Goal: Task Accomplishment & Management: Manage account settings

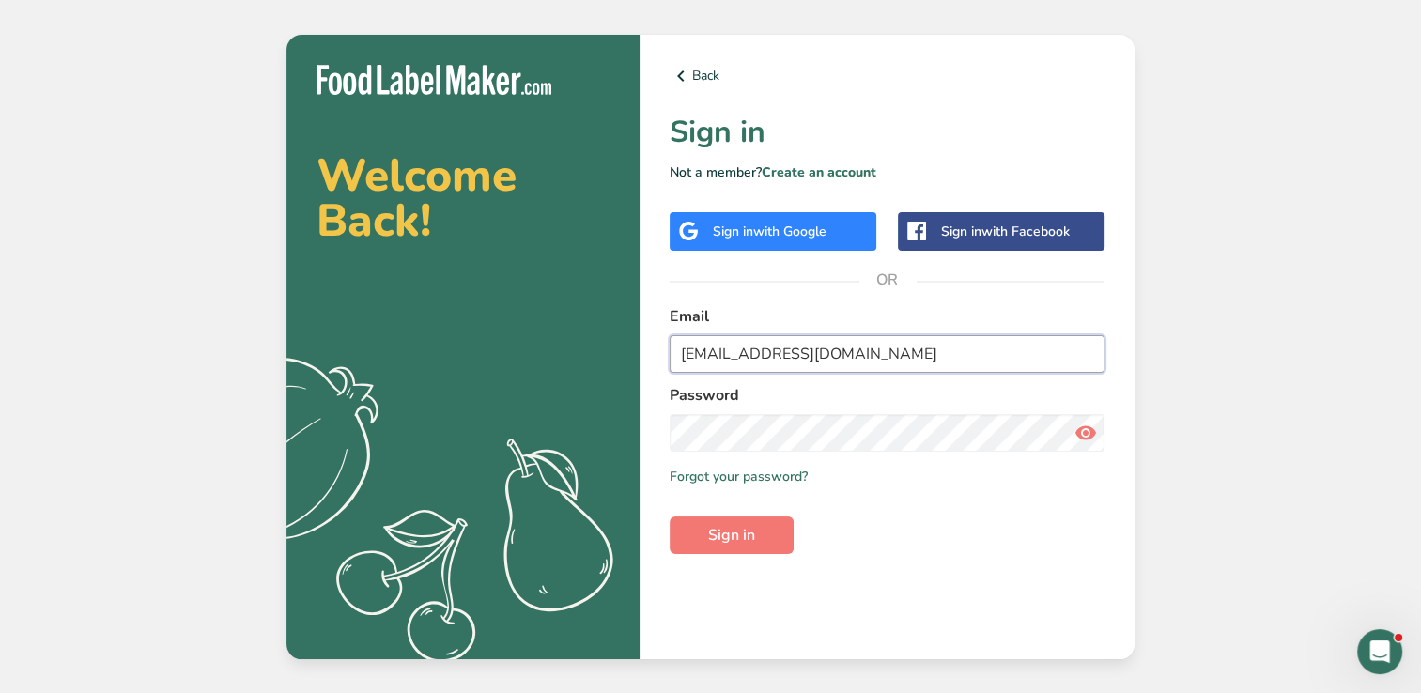
click at [859, 361] on input "[EMAIL_ADDRESS][DOMAIN_NAME]" at bounding box center [887, 354] width 435 height 38
type input "k"
type input "[EMAIL_ADDRESS][DOMAIN_NAME]"
click at [670, 517] on button "Sign in" at bounding box center [732, 536] width 124 height 38
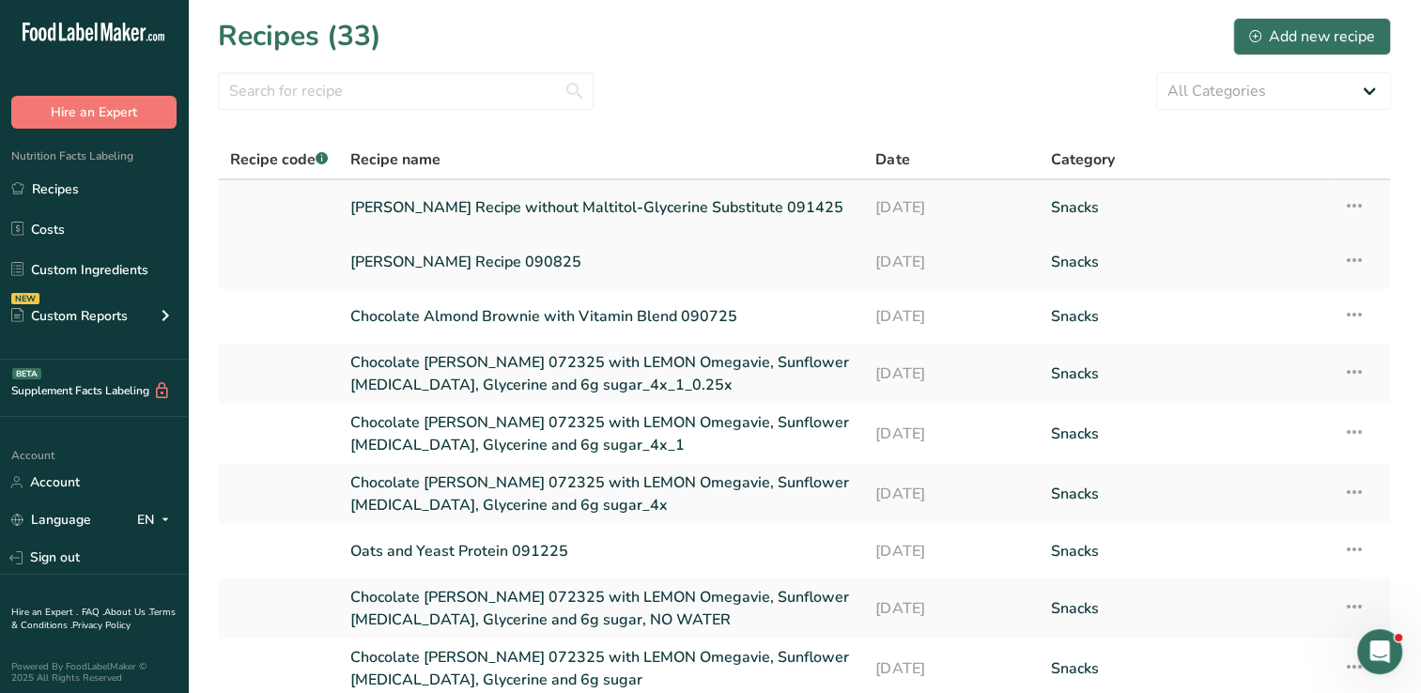
click at [1356, 204] on icon at bounding box center [1354, 206] width 23 height 34
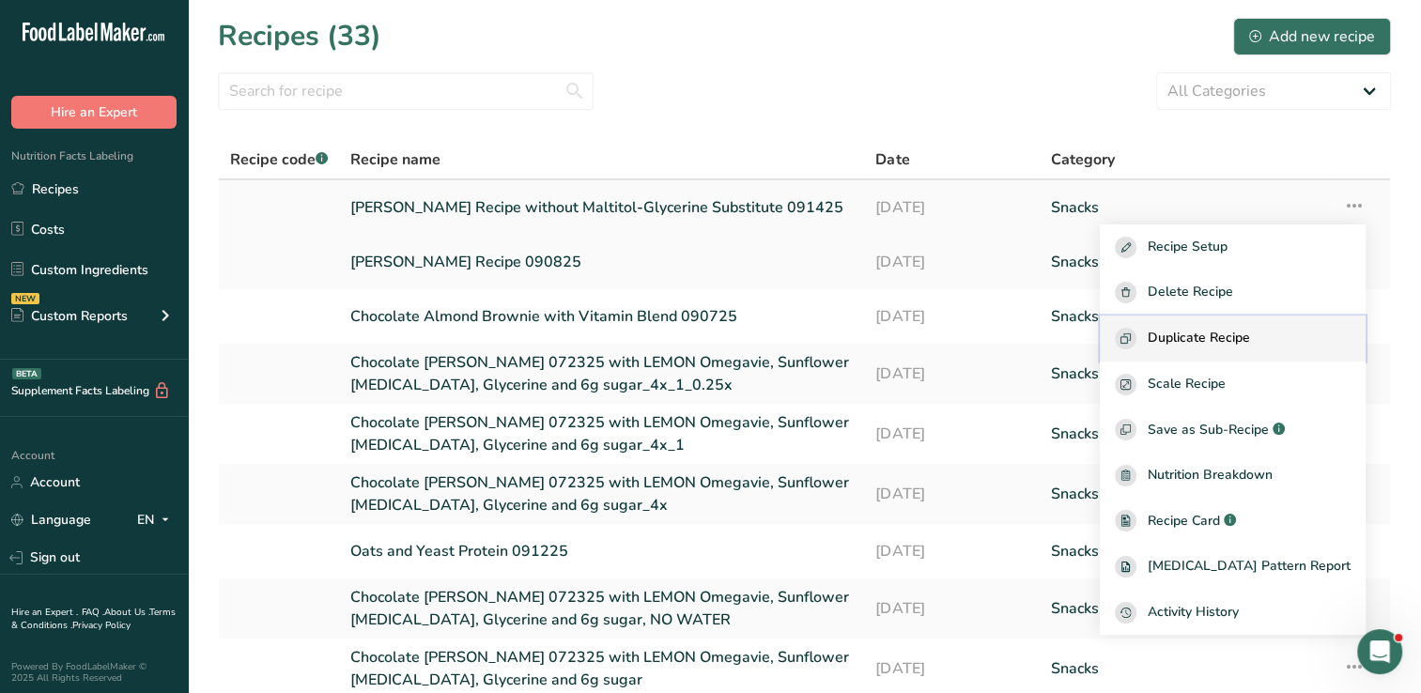
click at [1250, 332] on span "Duplicate Recipe" at bounding box center [1199, 339] width 102 height 22
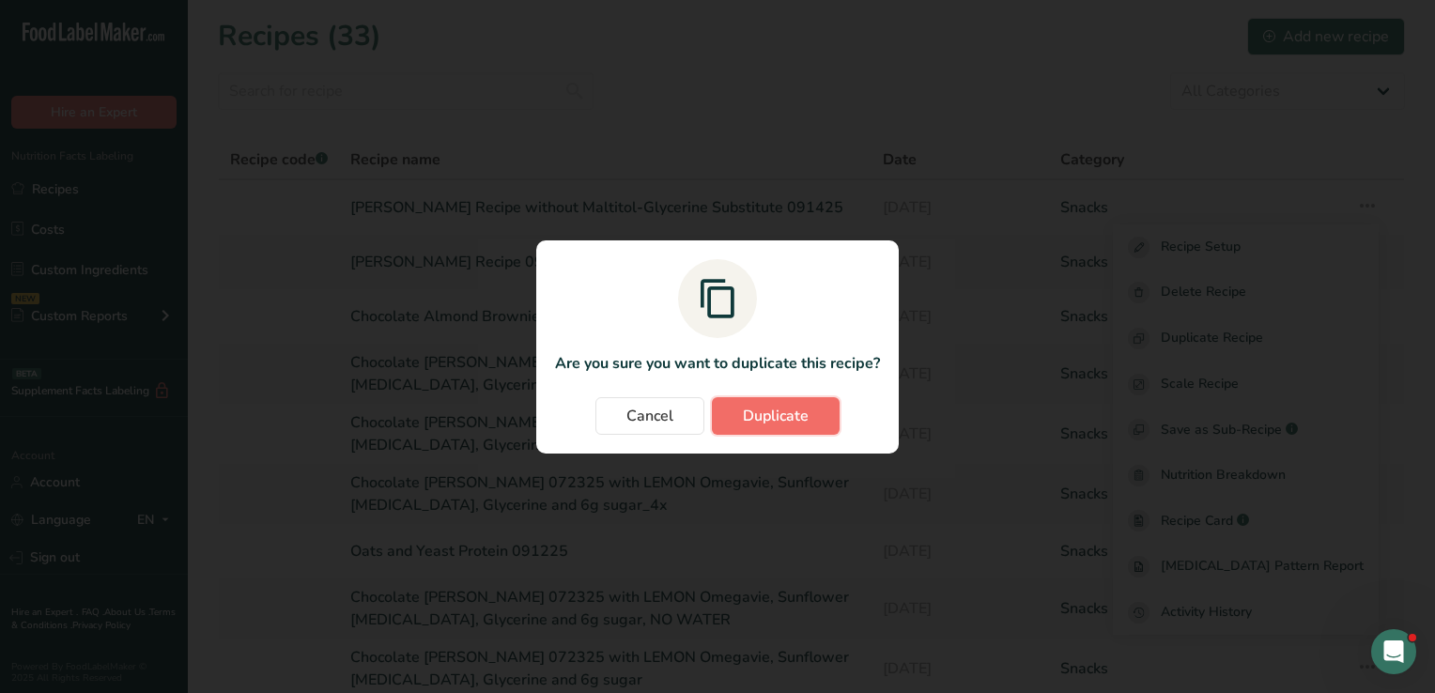
click at [770, 408] on span "Duplicate" at bounding box center [776, 416] width 66 height 23
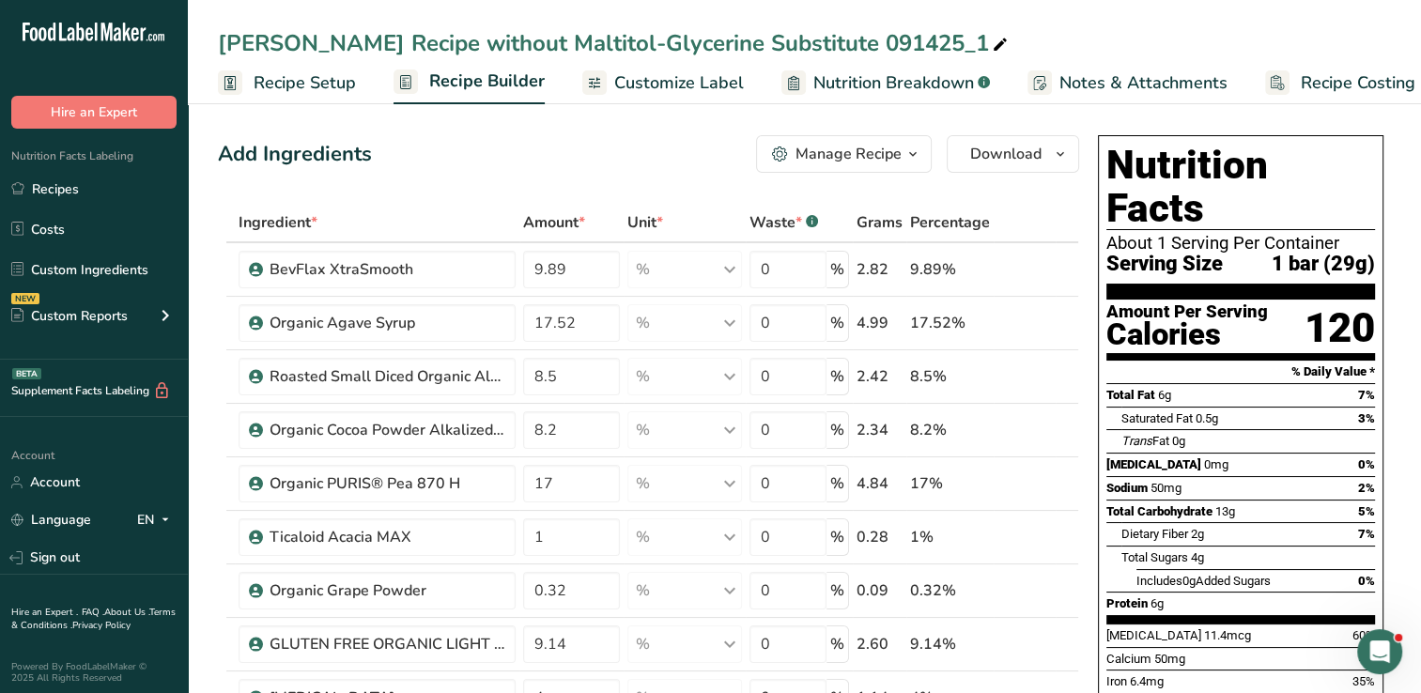
click at [814, 32] on div "Thomas Recipe without Maltitol-Glycerine Substitute 091425_1" at bounding box center [615, 43] width 794 height 34
type input "Thomas Recipe with glycerine adjusted for runnability 091825"
click at [678, 147] on div "Add Ingredients Manage Recipe Delete Recipe Duplicate Recipe Scale Recipe Save …" at bounding box center [648, 154] width 861 height 38
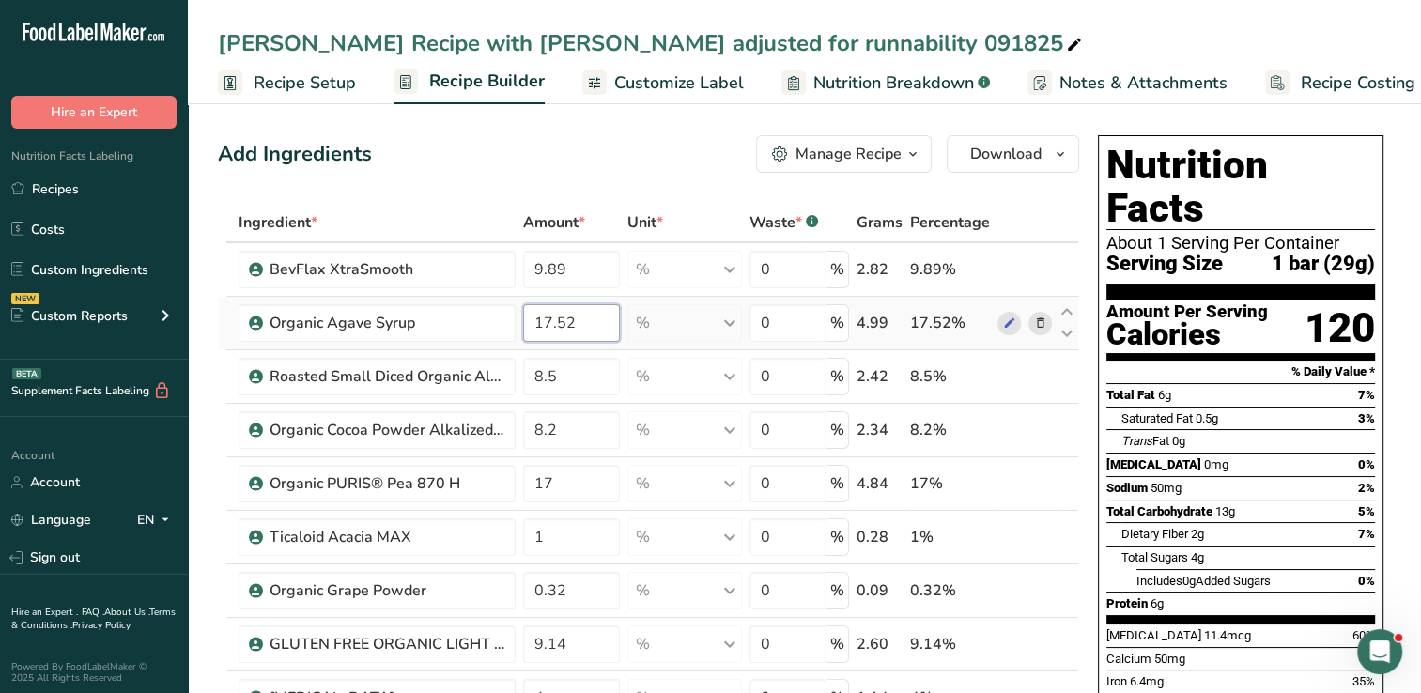
click at [584, 317] on input "17.52" at bounding box center [571, 323] width 97 height 38
type input "18.5"
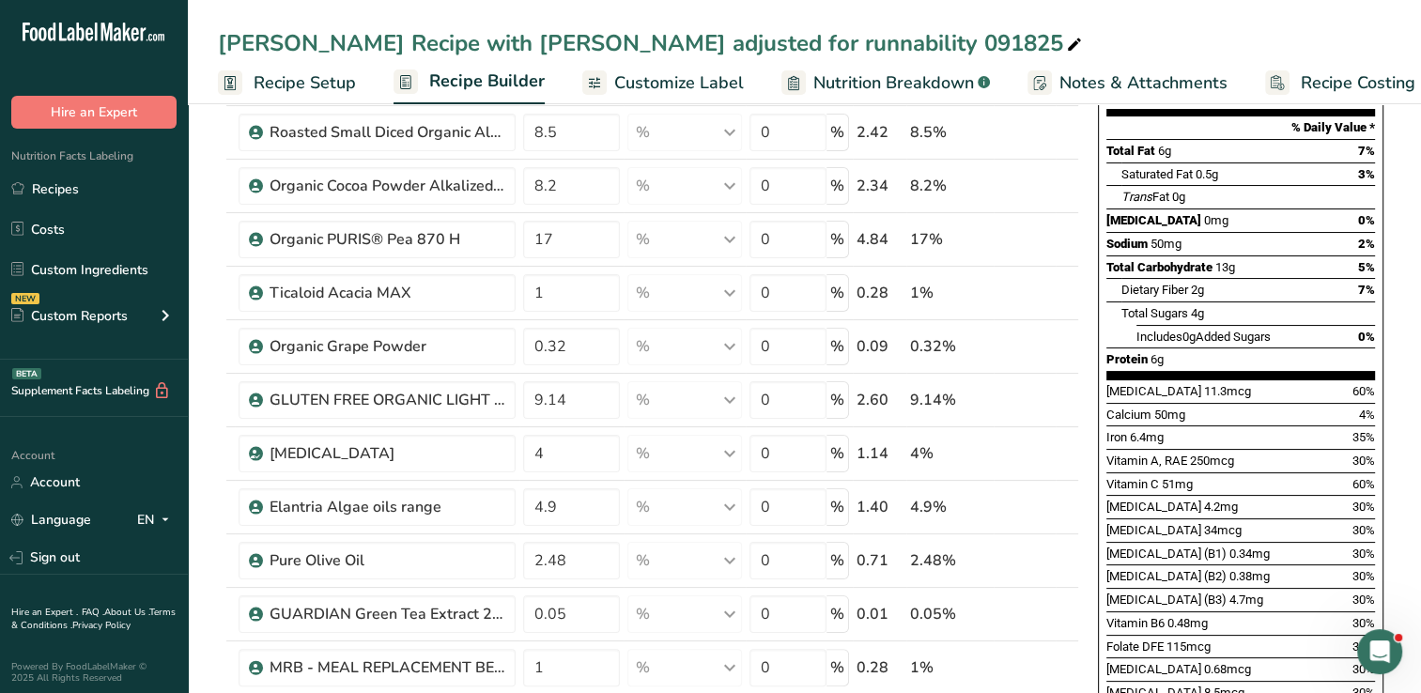
scroll to position [274, 0]
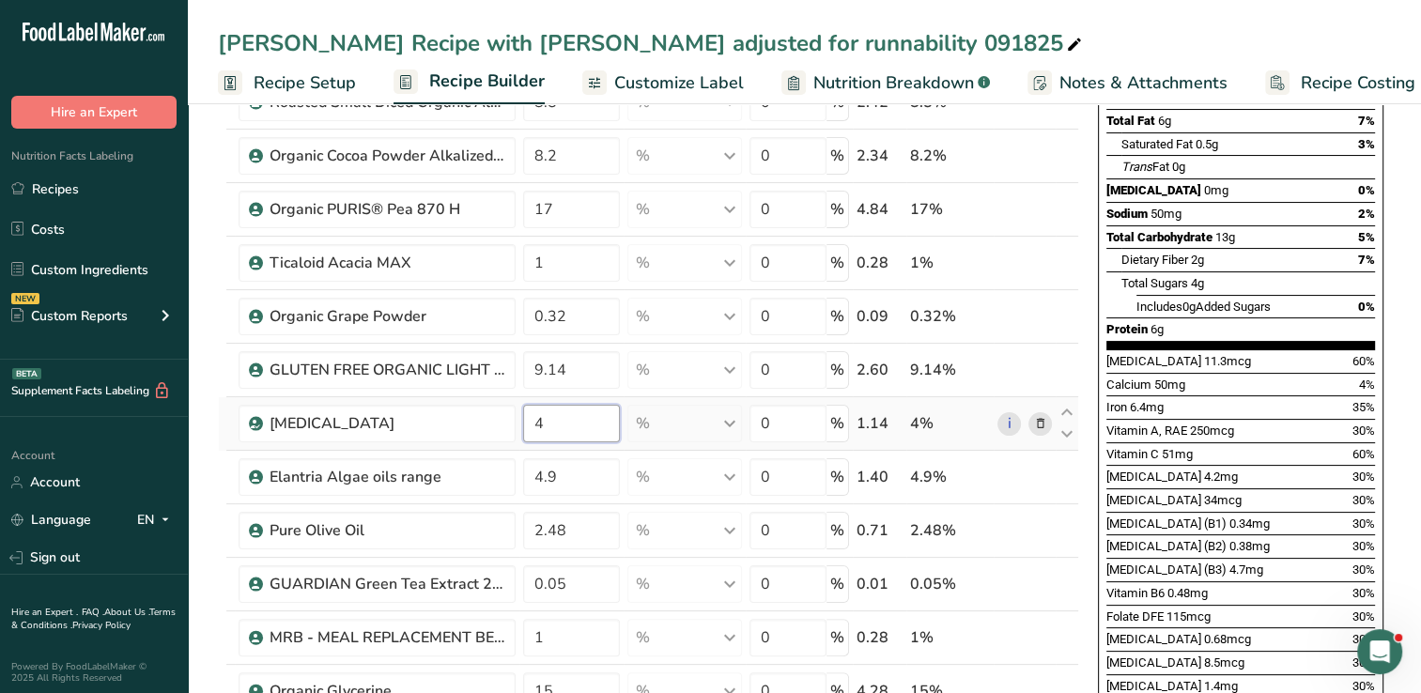
click at [569, 419] on div "Ingredient * Amount * Unit * Waste * .a-a{fill:#347362;}.b-a{fill:#fff;} Grams …" at bounding box center [648, 445] width 861 height 1033
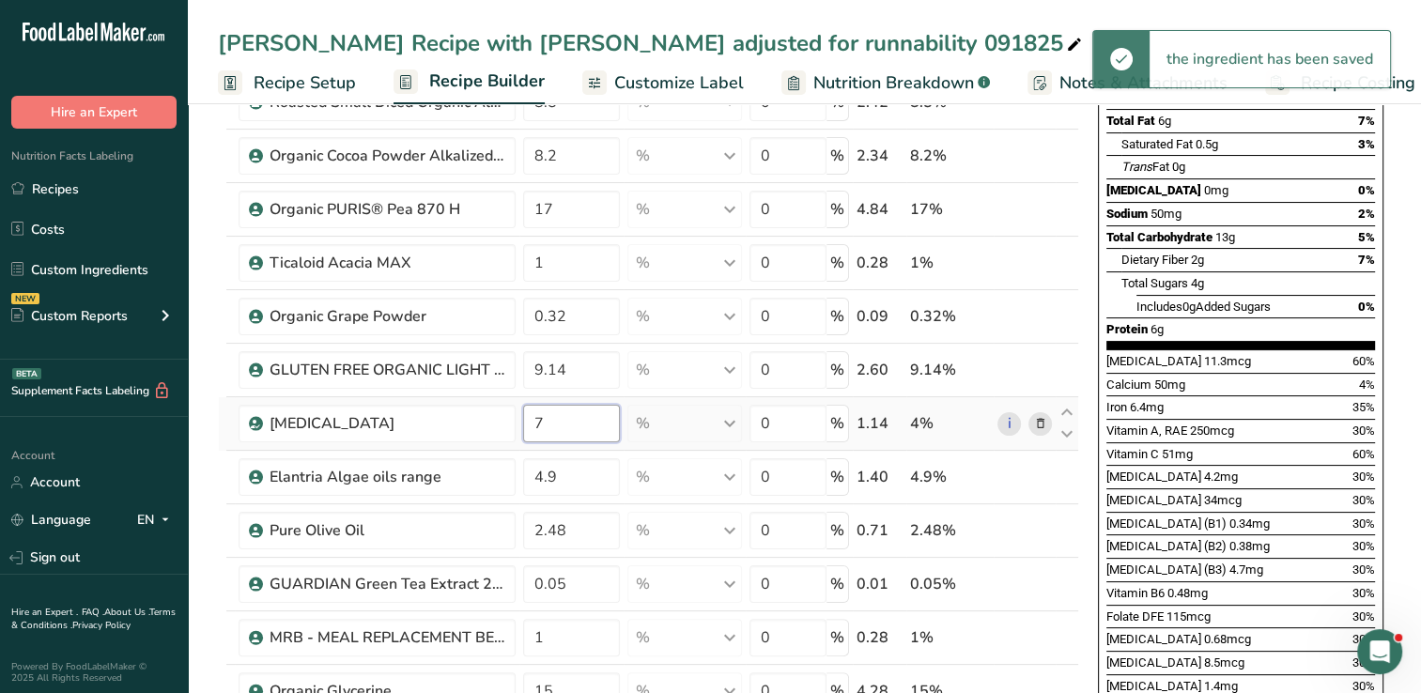
type input "7"
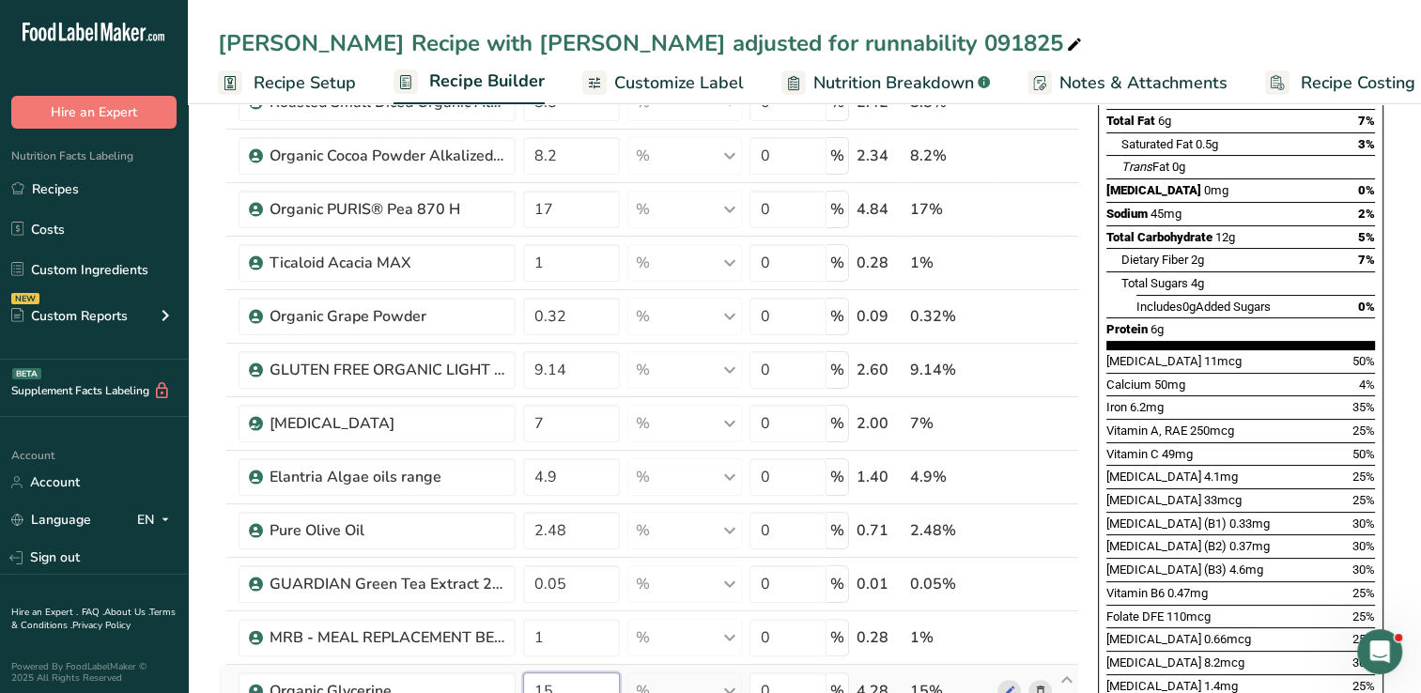
click at [564, 689] on div "Ingredient * Amount * Unit * Waste * .a-a{fill:#347362;}.b-a{fill:#fff;} Grams …" at bounding box center [648, 445] width 861 height 1033
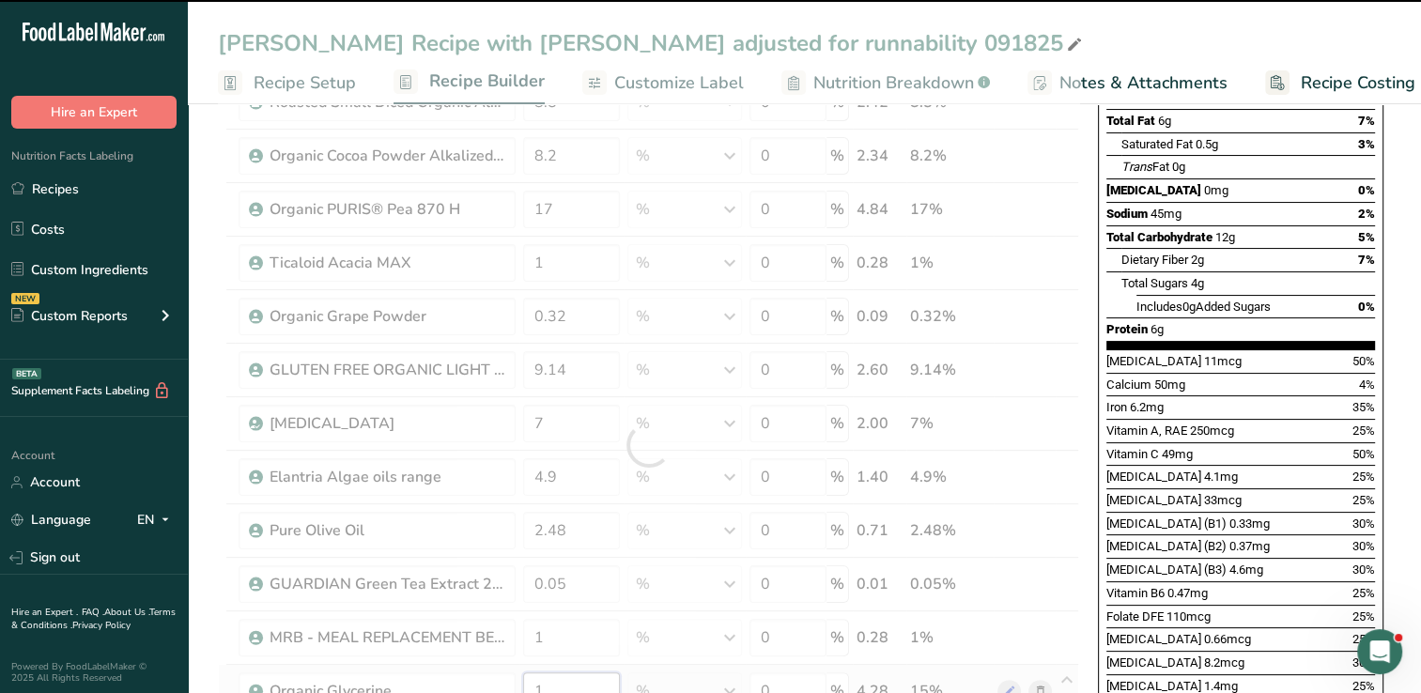
scroll to position [279, 0]
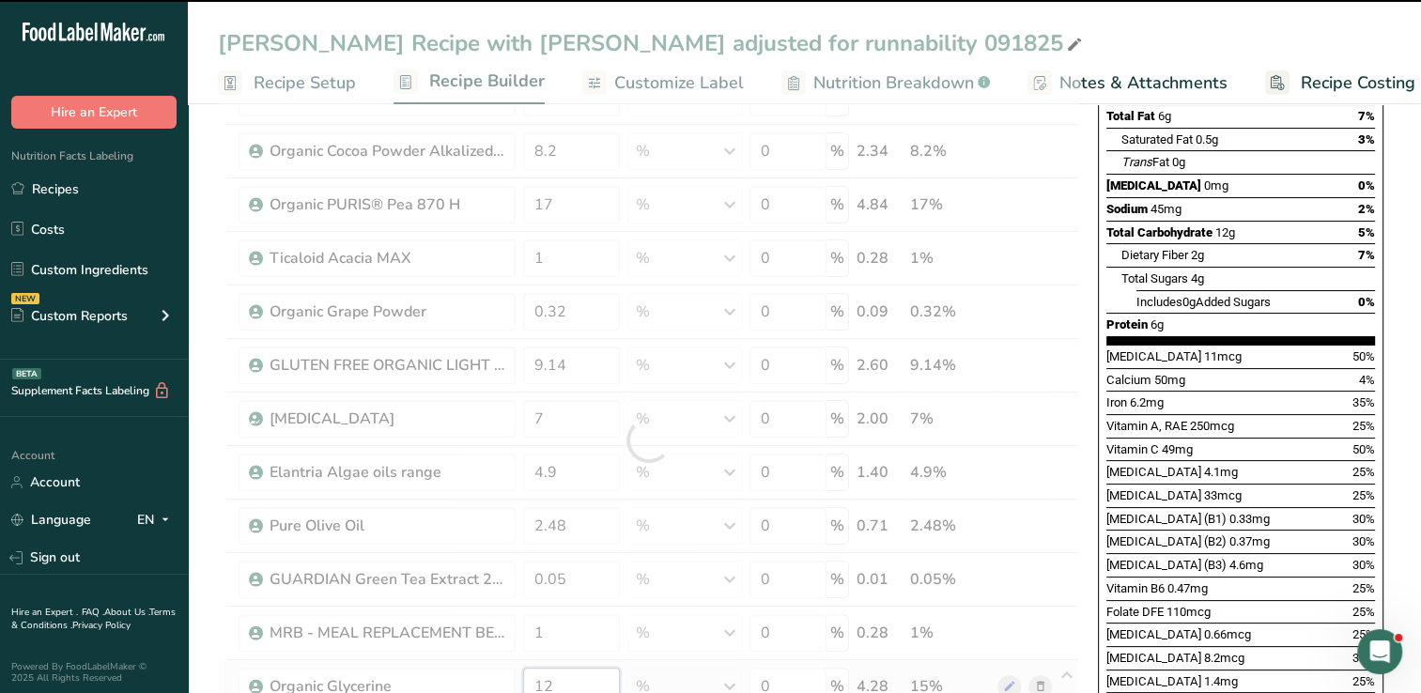
type input "15"
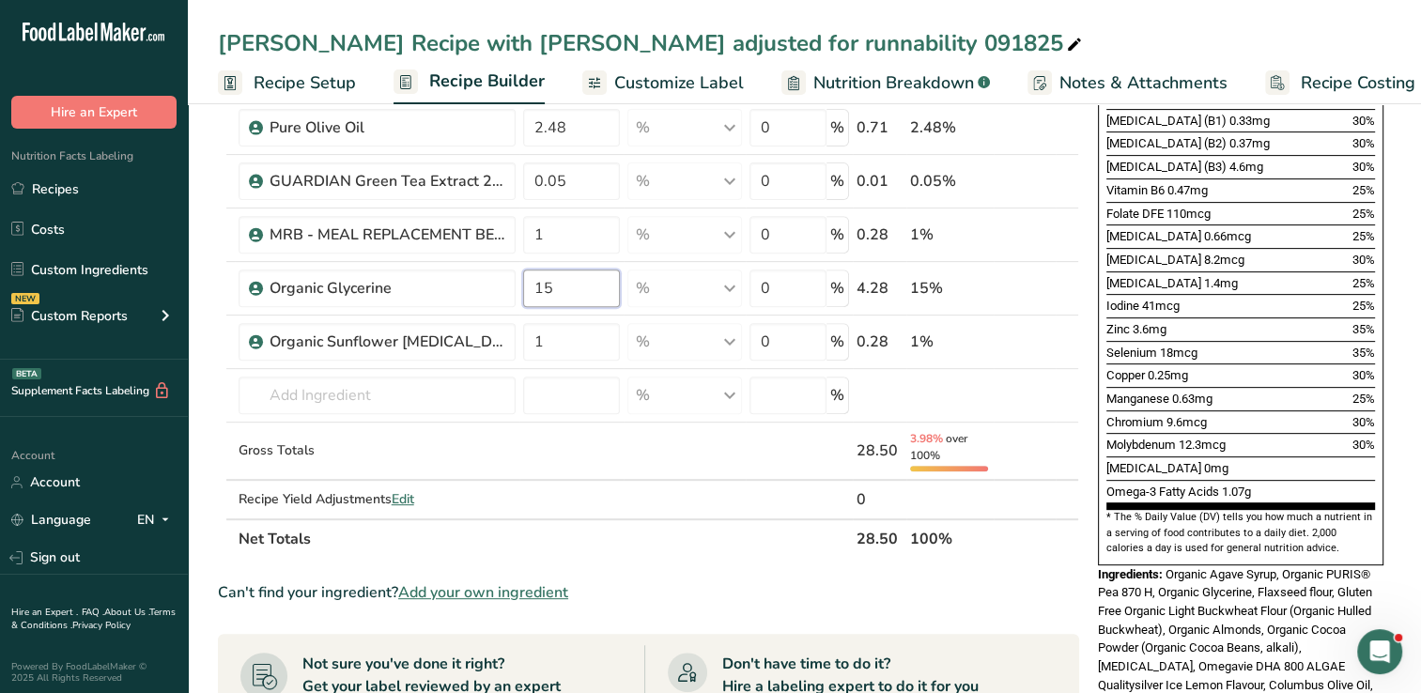
scroll to position [708, 0]
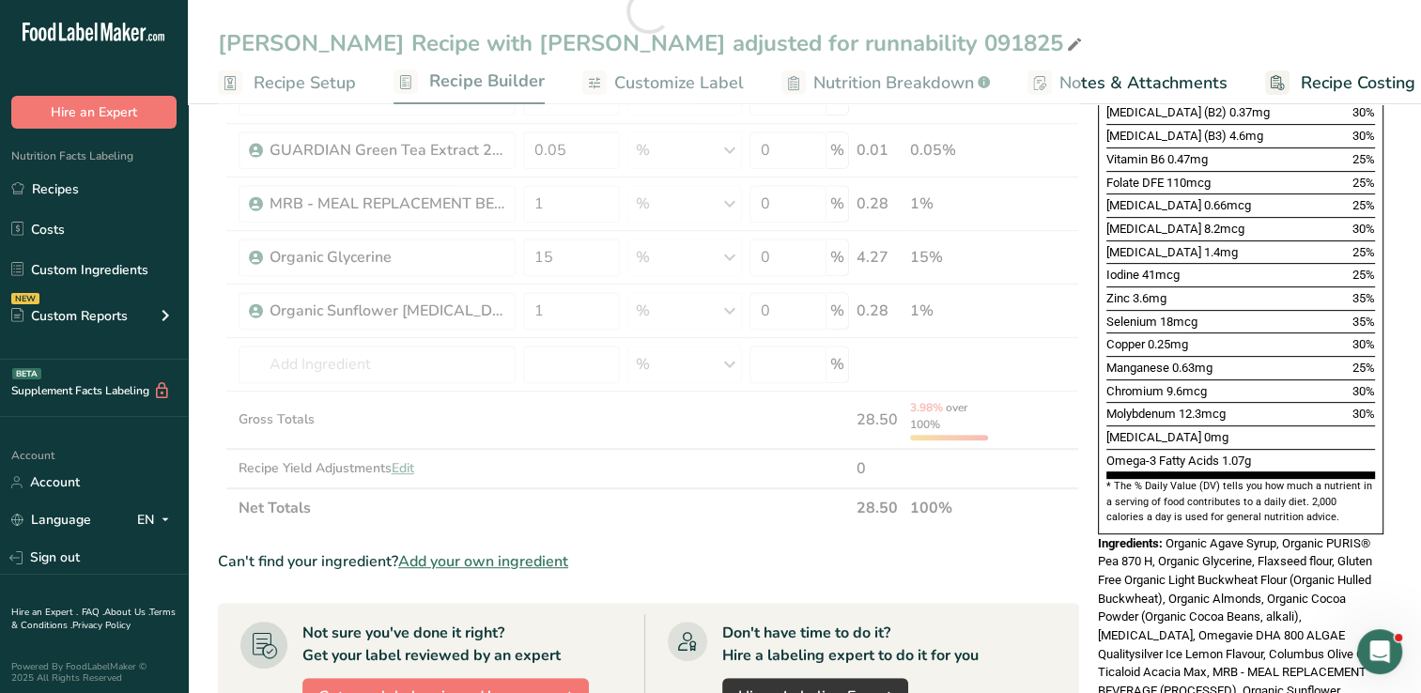
click at [1026, 550] on div "Can't find your ingredient? Add your own ingredient" at bounding box center [648, 561] width 861 height 23
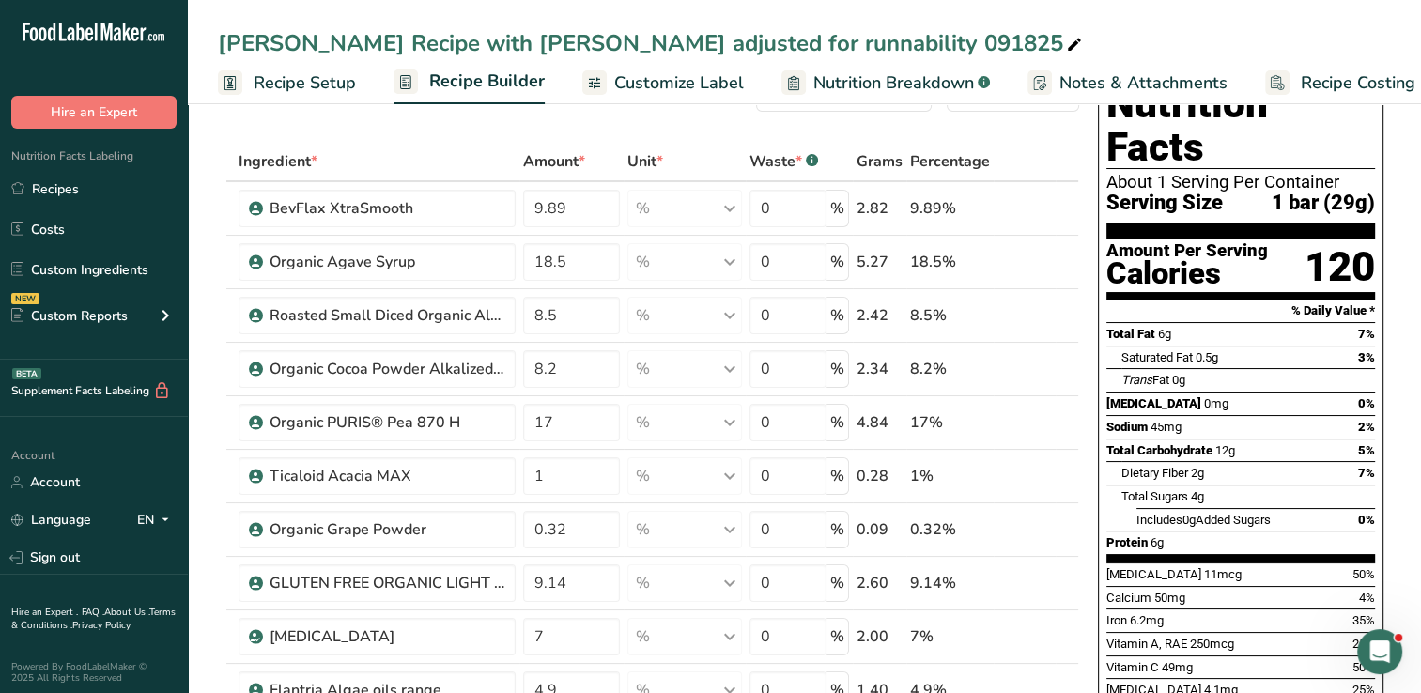
scroll to position [48, 0]
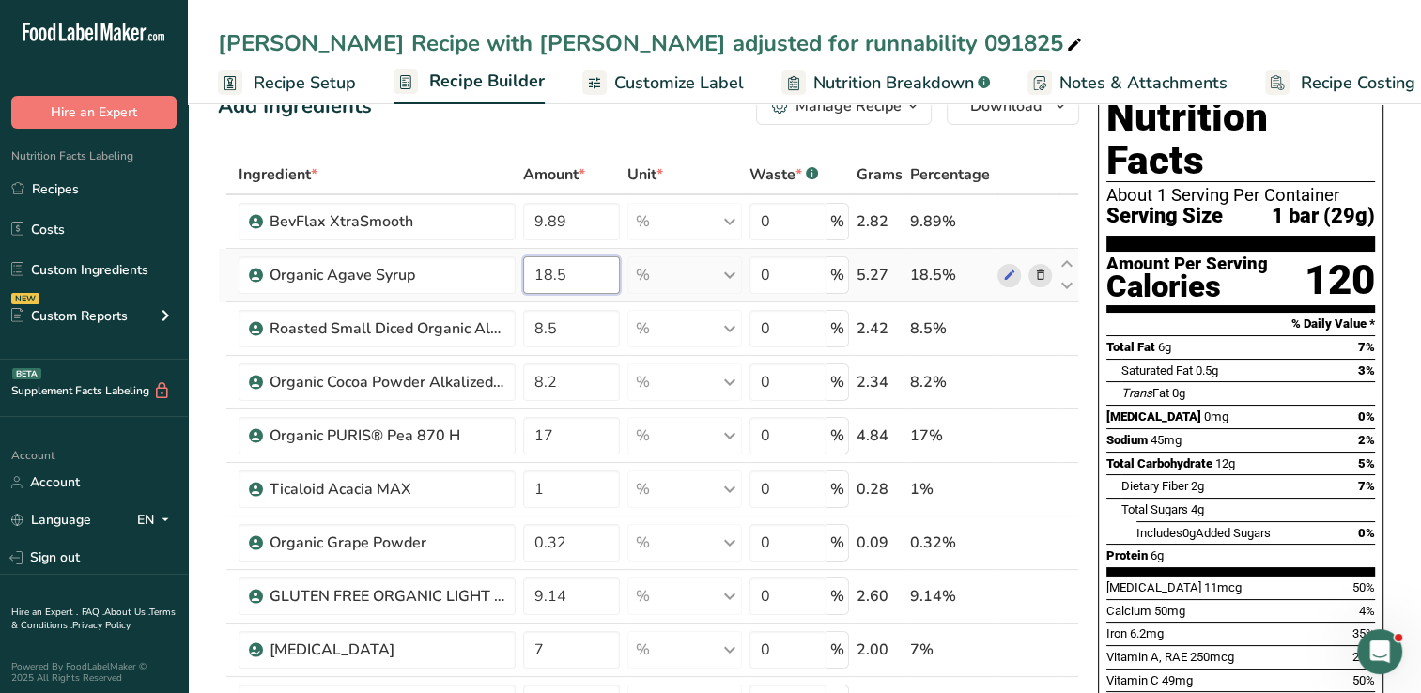
click at [590, 271] on input "18.5" at bounding box center [571, 275] width 97 height 38
type input "17.5"
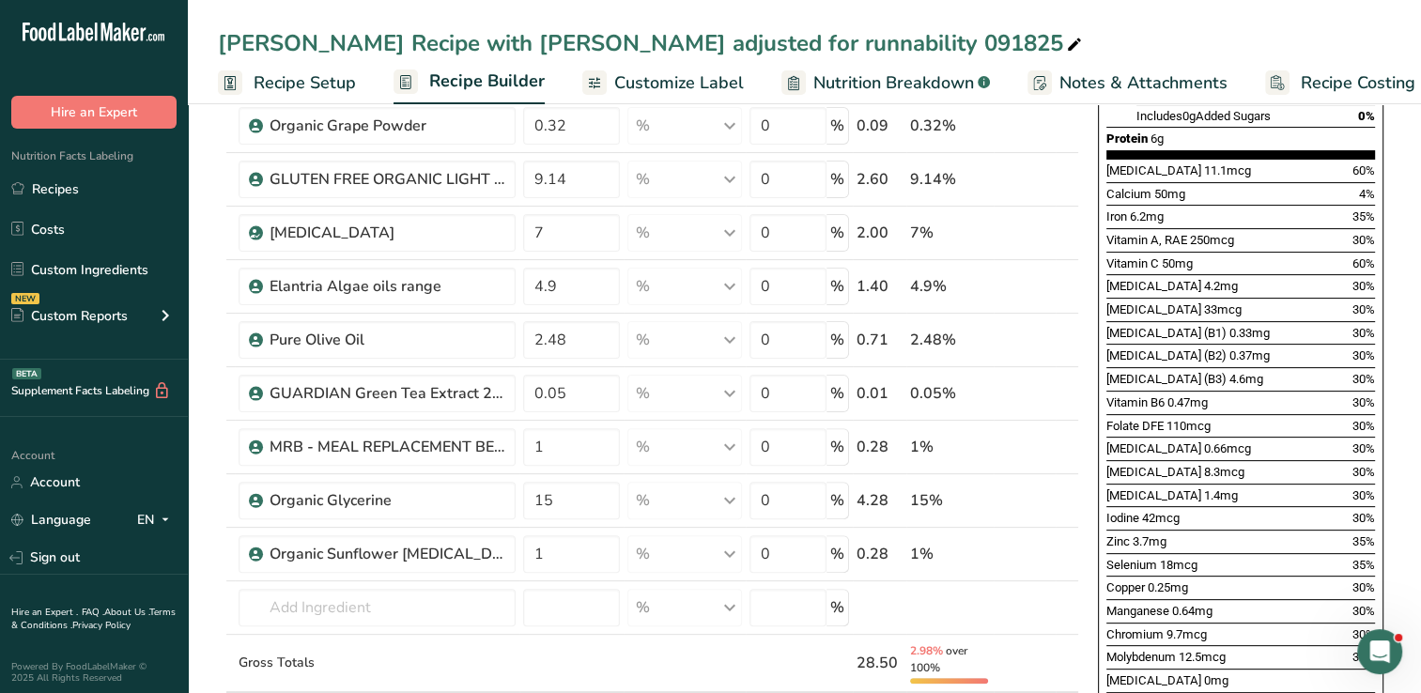
scroll to position [498, 0]
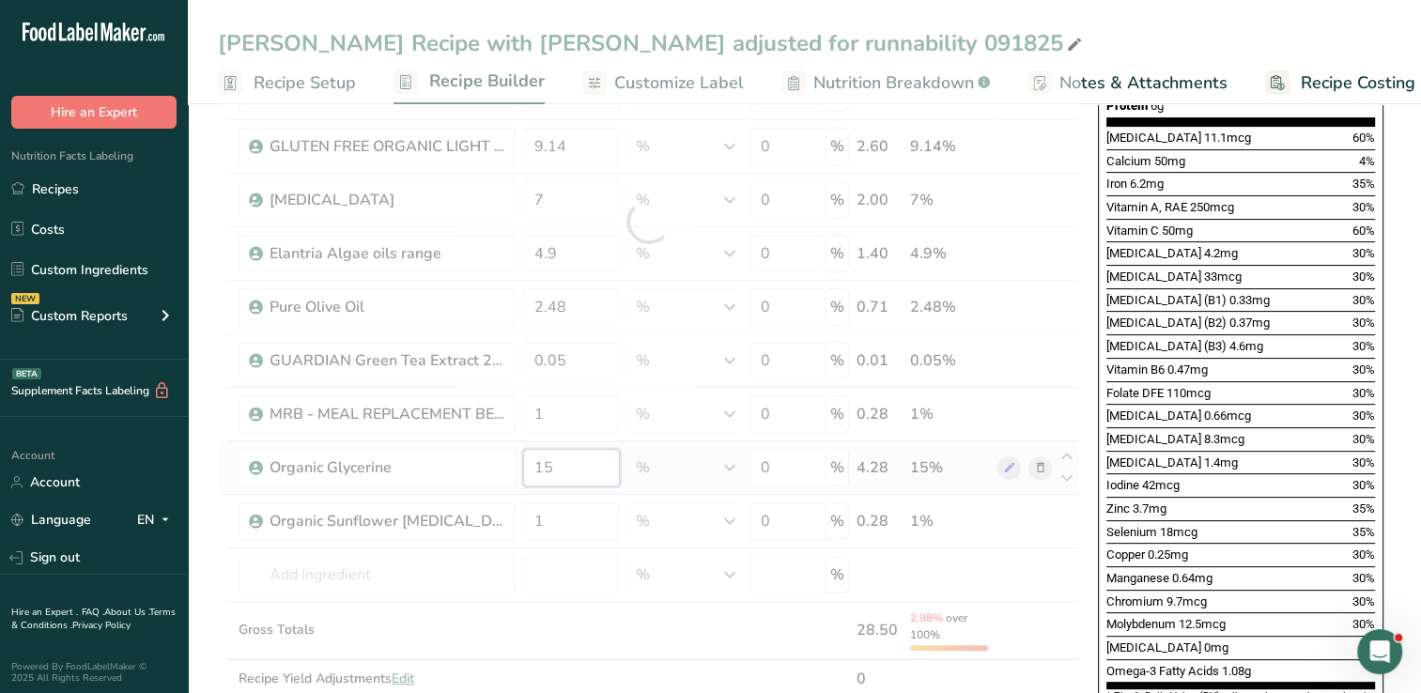
click at [577, 468] on div "Ingredient * Amount * Unit * Waste * .a-a{fill:#347362;}.b-a{fill:#fff;} Grams …" at bounding box center [648, 221] width 861 height 1033
click at [581, 461] on div "Ingredient * Amount * Unit * Waste * .a-a{fill:#347362;}.b-a{fill:#fff;} Grams …" at bounding box center [648, 221] width 861 height 1033
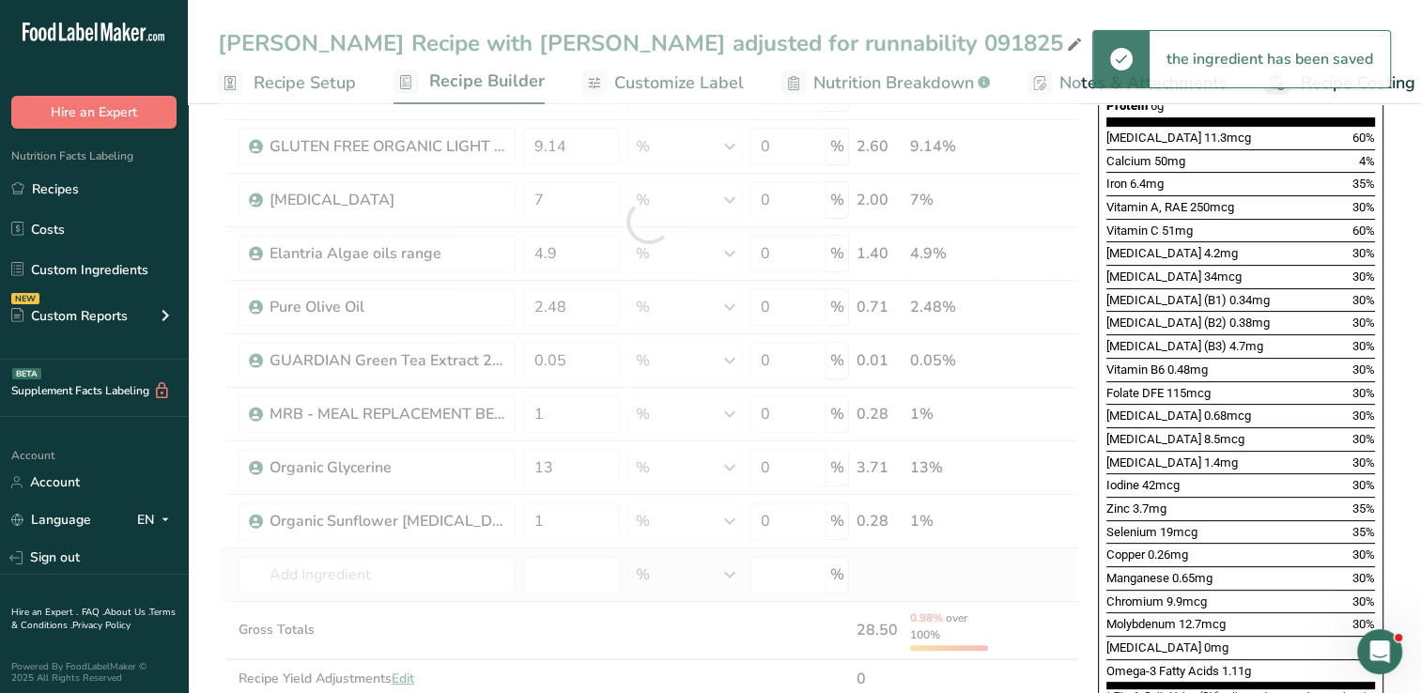
click at [987, 576] on div "Ingredient * Amount * Unit * Waste * .a-a{fill:#347362;}.b-a{fill:#fff;} Grams …" at bounding box center [648, 221] width 861 height 1033
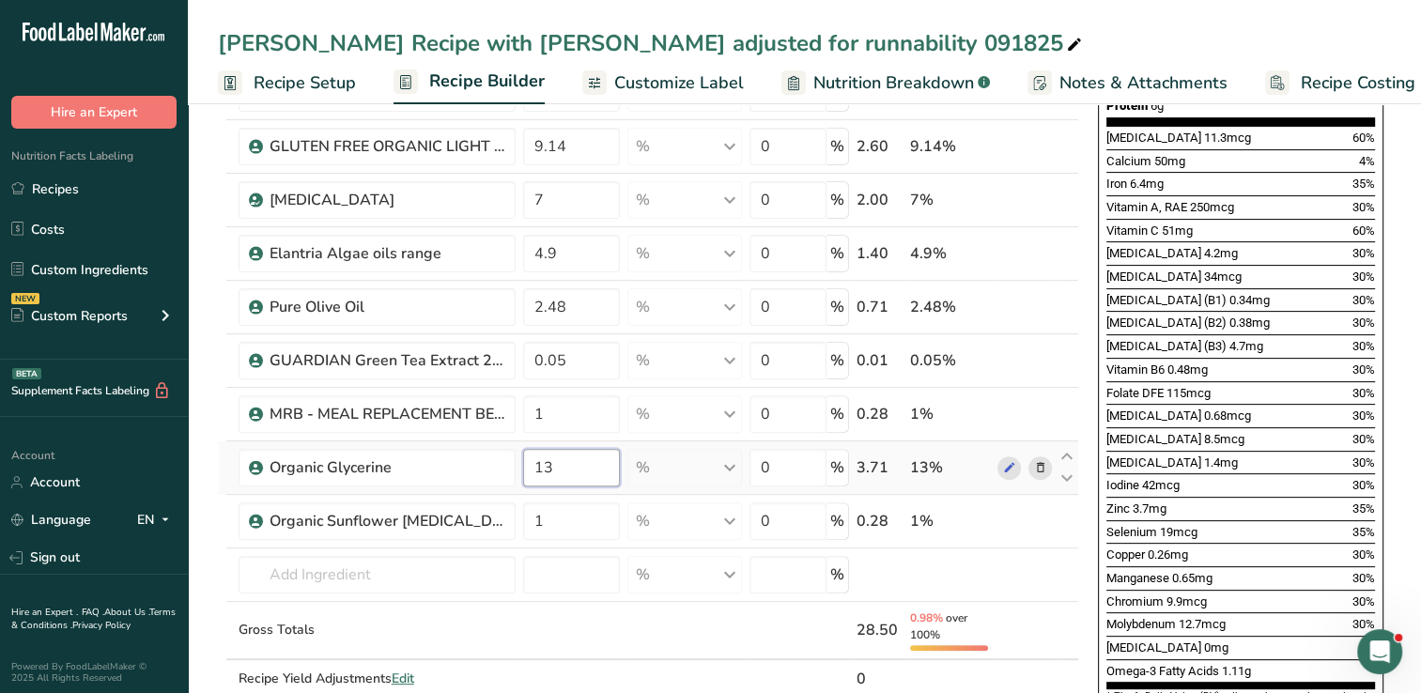
click at [577, 470] on input "13" at bounding box center [571, 468] width 97 height 38
type input "12"
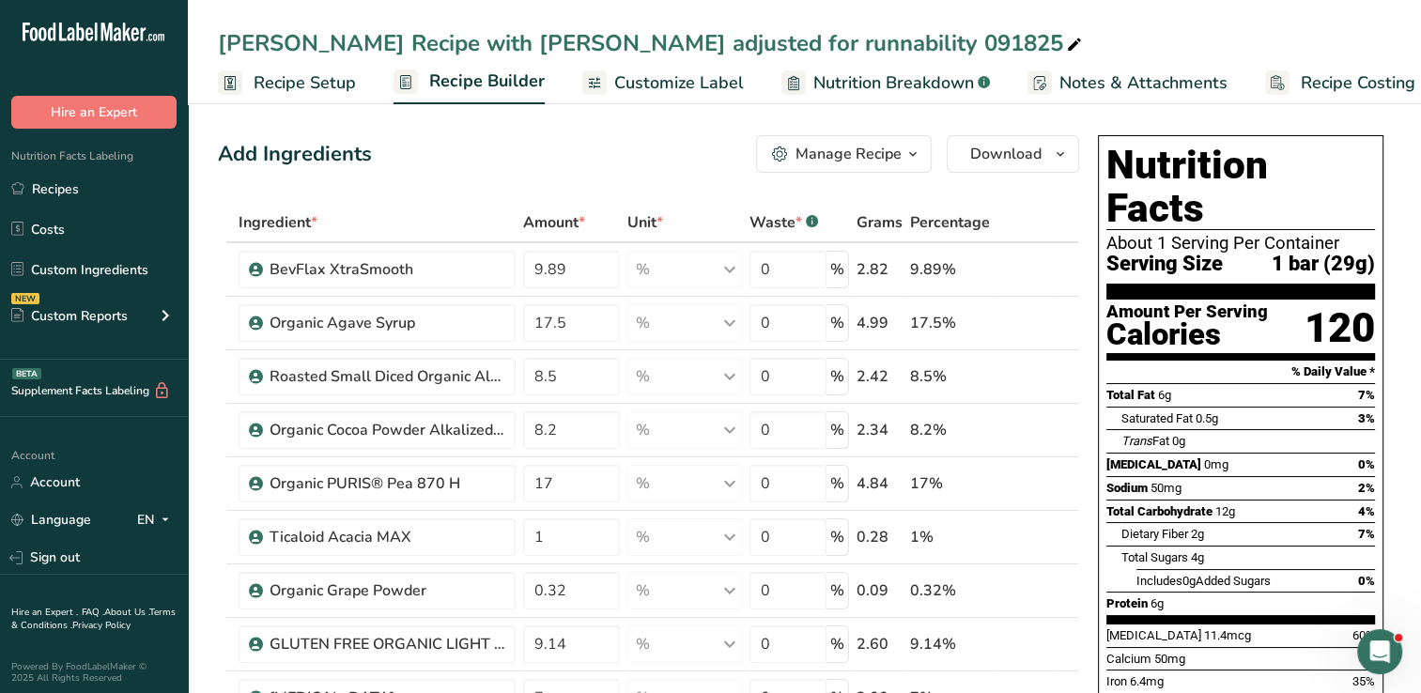
scroll to position [0, 0]
type input "18.5"
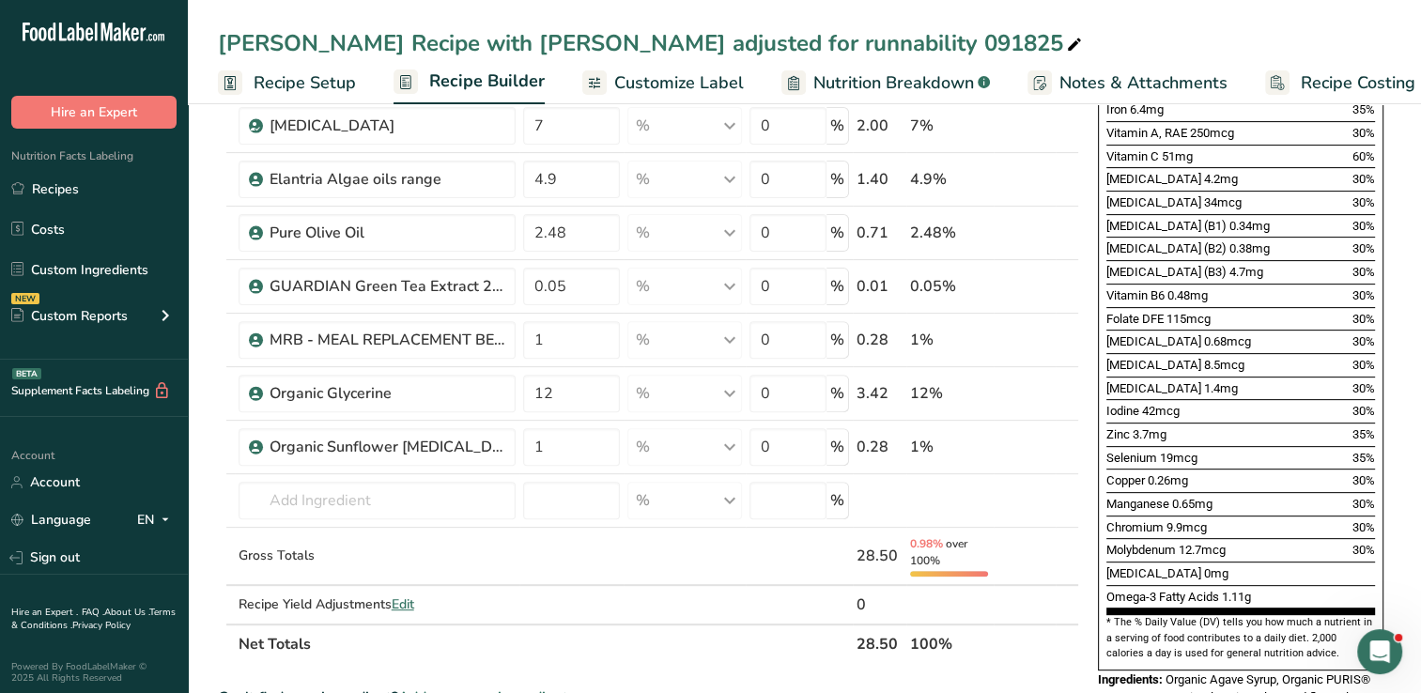
scroll to position [575, 0]
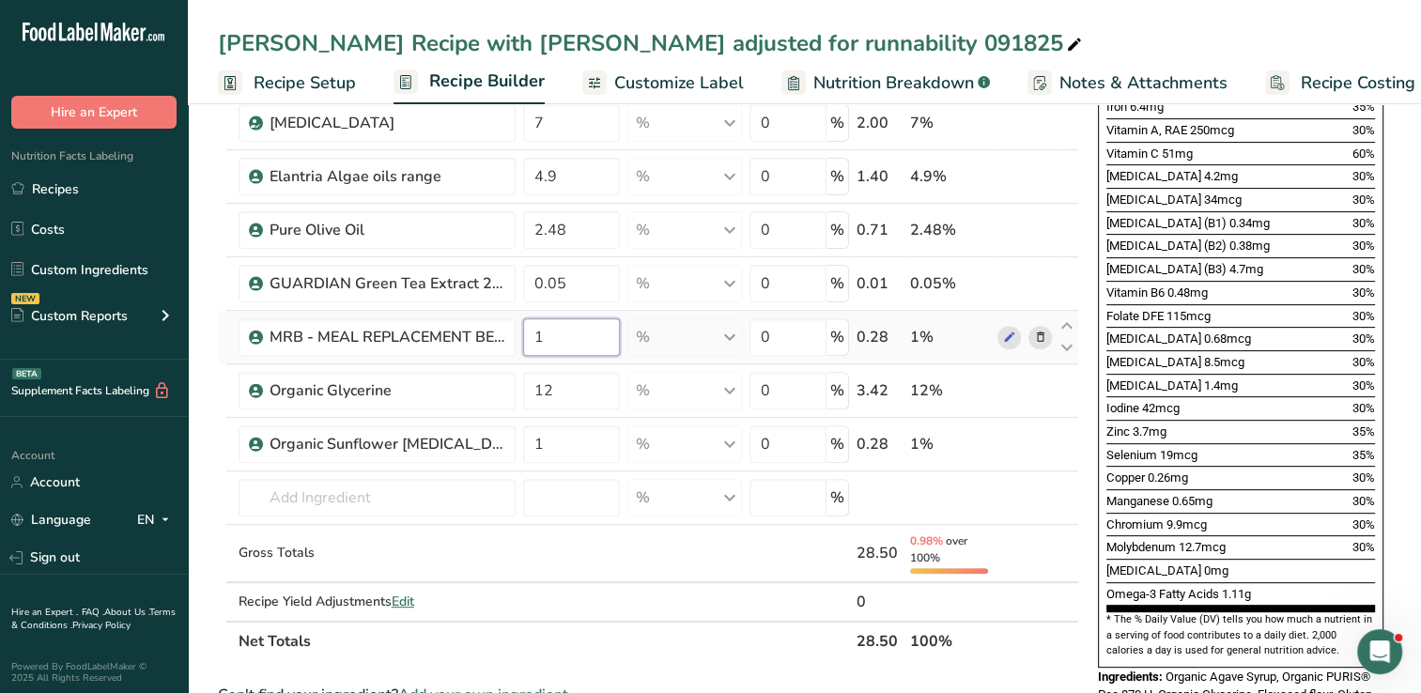
click at [567, 333] on div "Ingredient * Amount * Unit * Waste * .a-a{fill:#347362;}.b-a{fill:#fff;} Grams …" at bounding box center [648, 144] width 861 height 1033
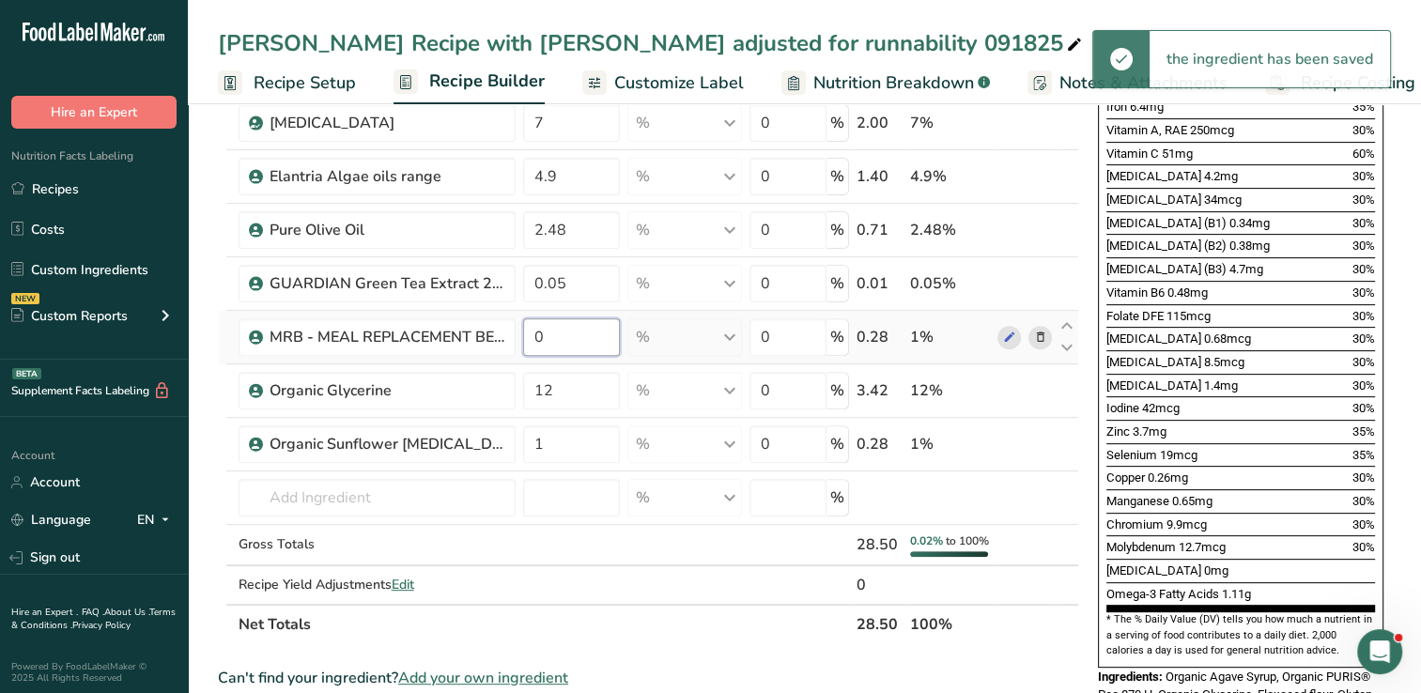
type input "0"
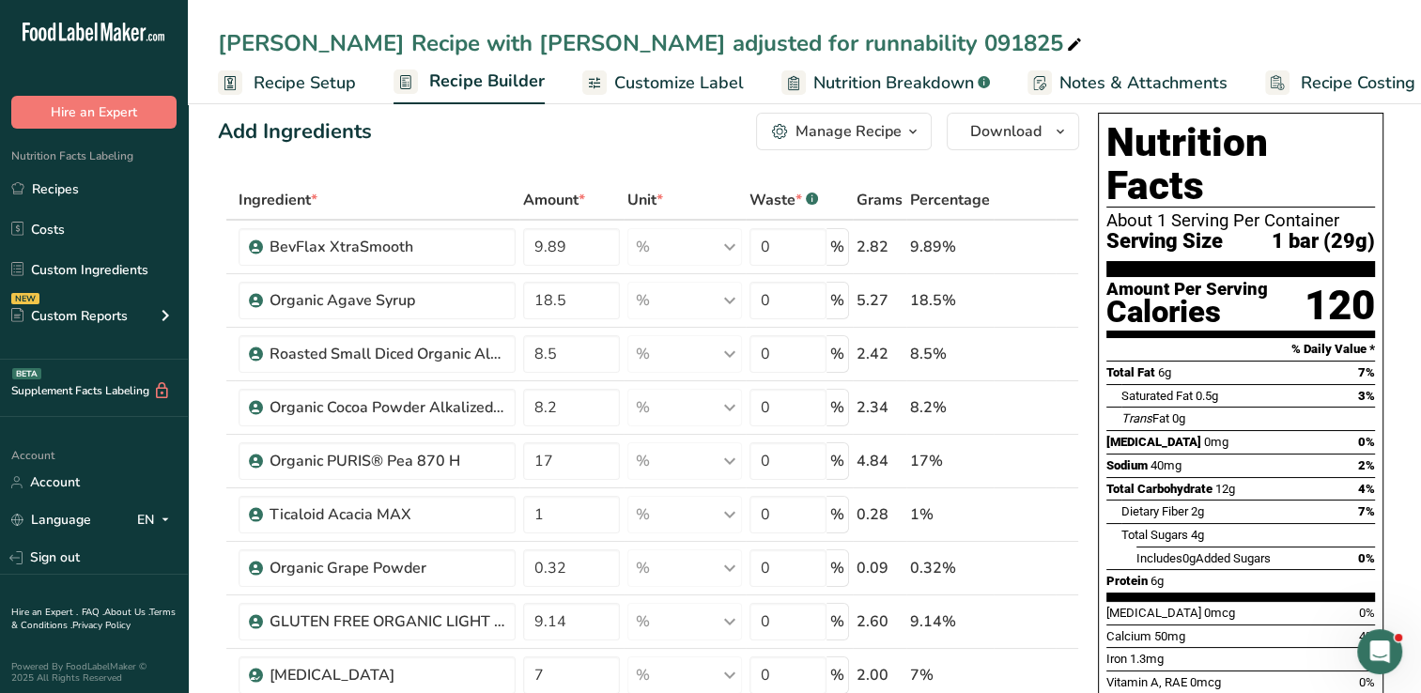
scroll to position [0, 0]
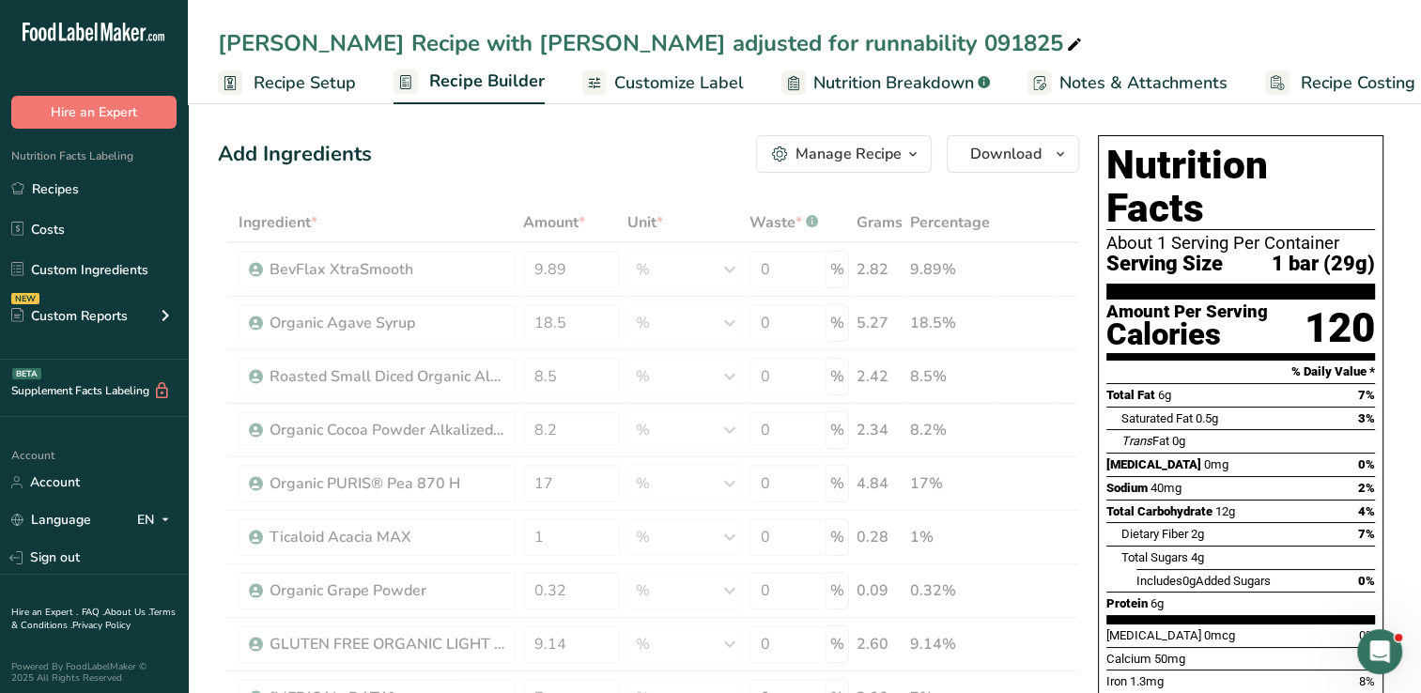
click at [860, 87] on span "Nutrition Breakdown" at bounding box center [893, 82] width 161 height 25
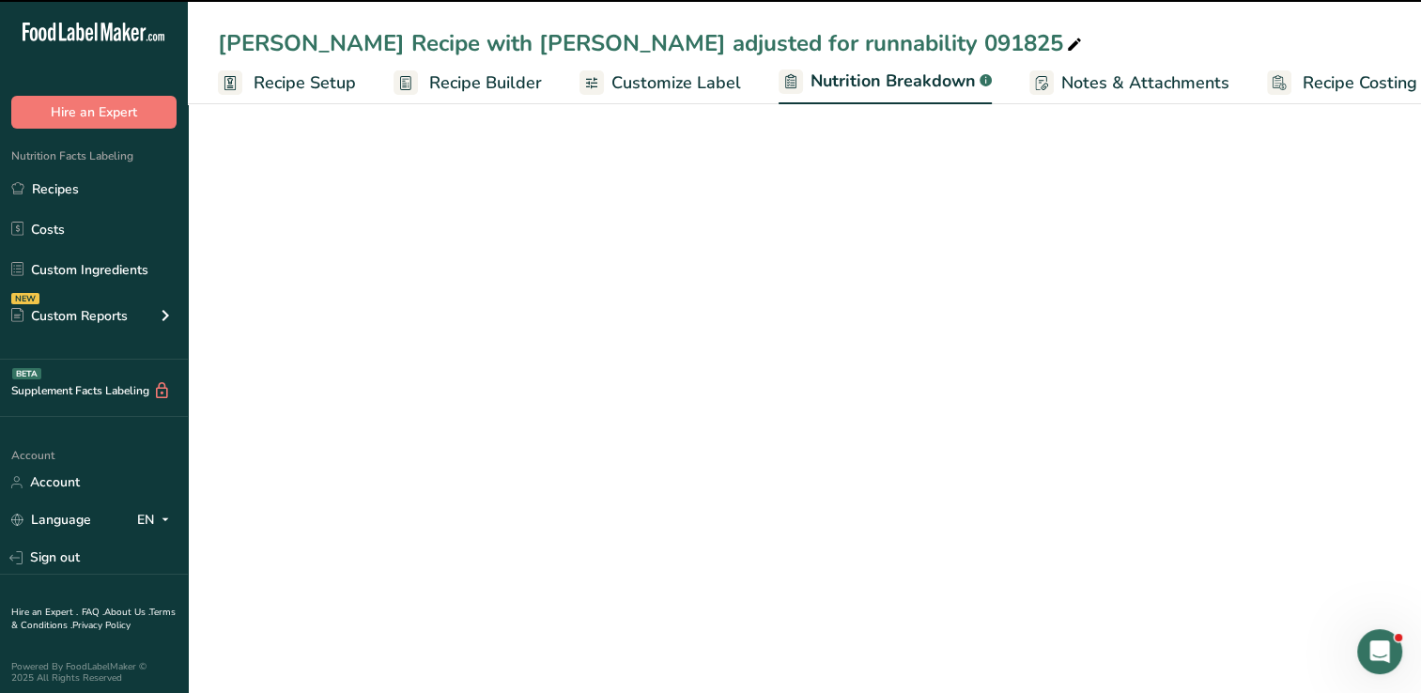
scroll to position [0, 25]
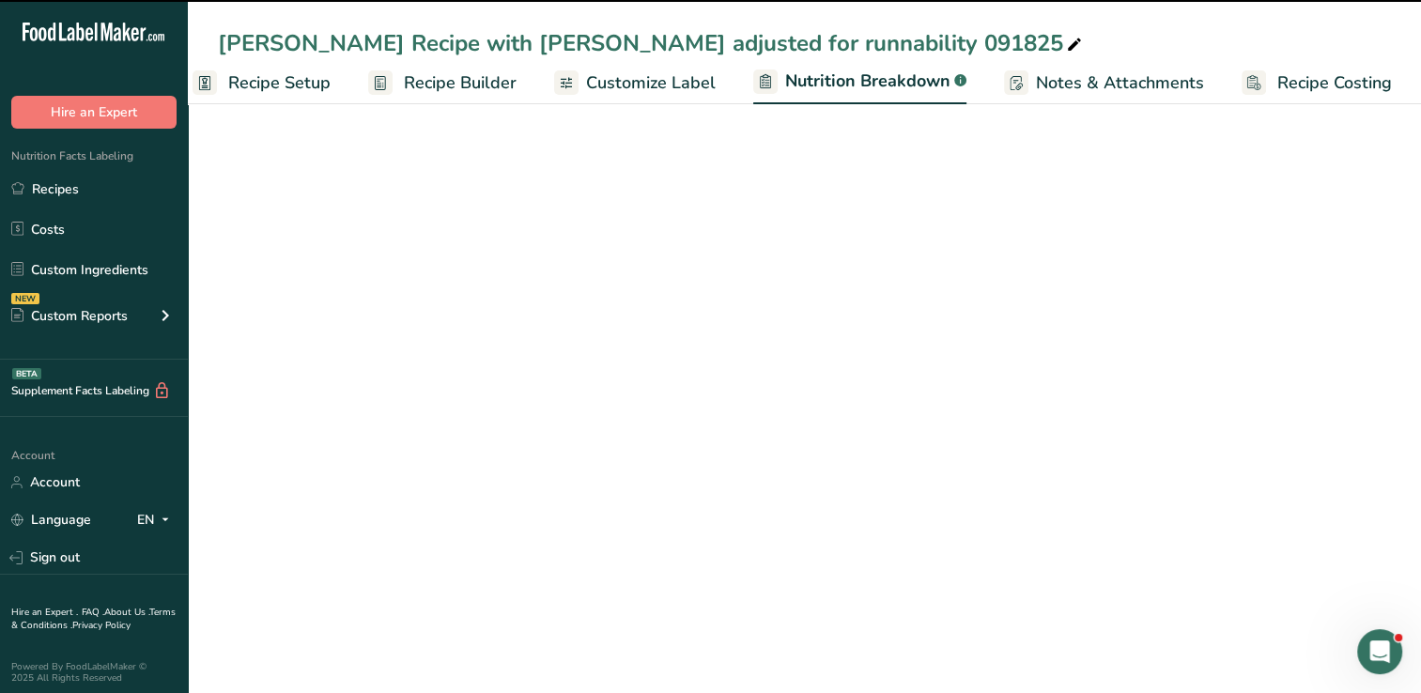
select select "Calories"
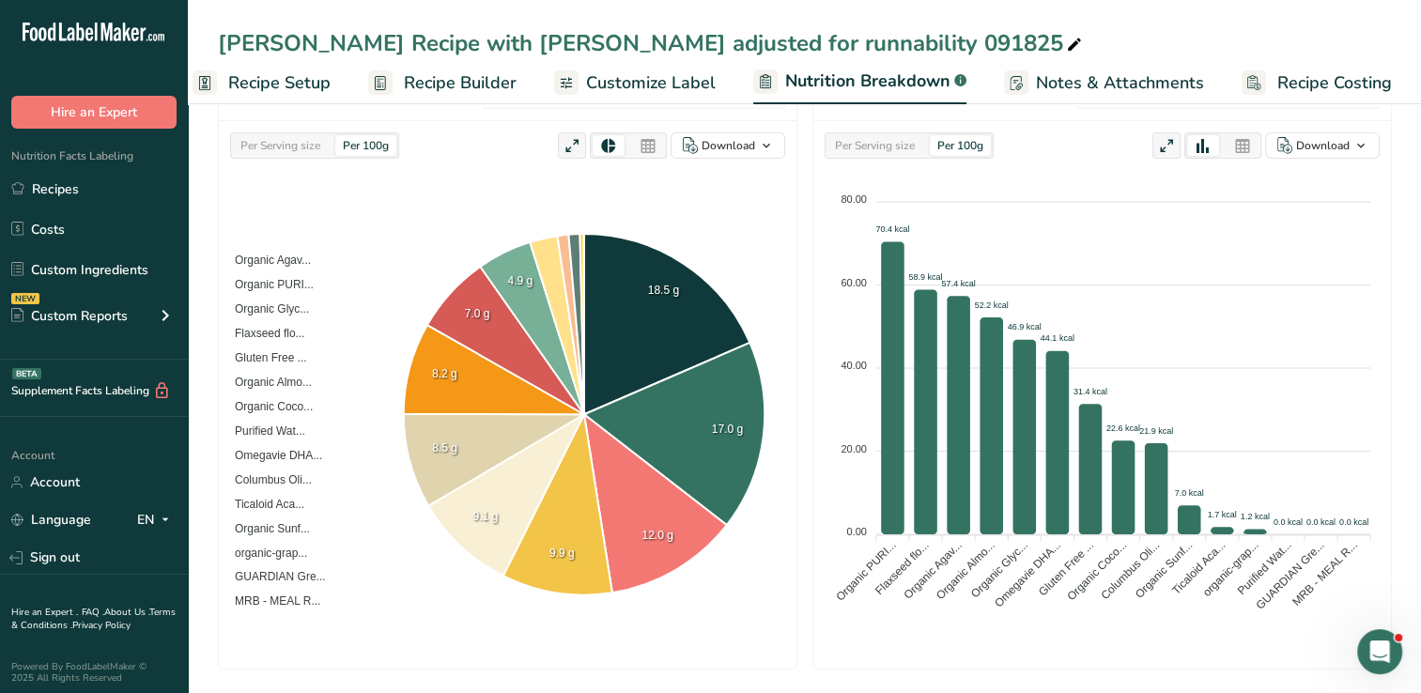
scroll to position [202, 0]
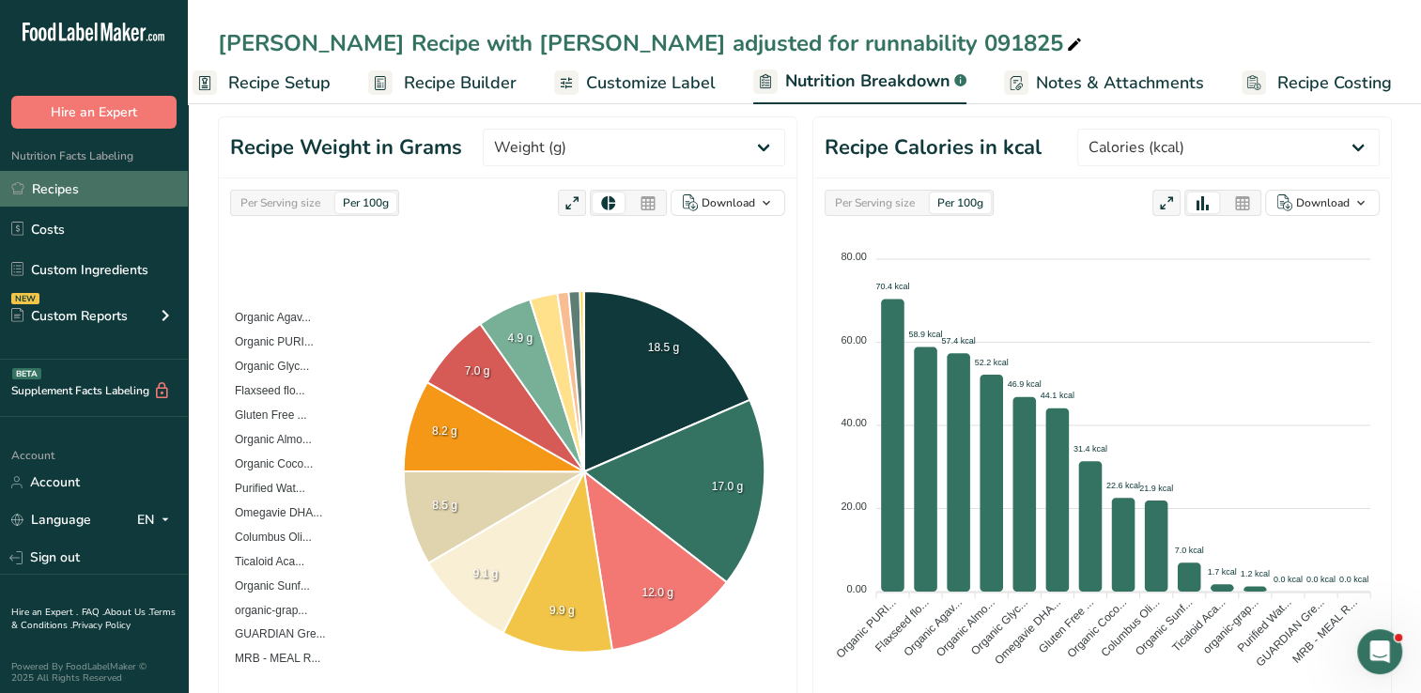
click at [48, 190] on link "Recipes" at bounding box center [94, 189] width 188 height 36
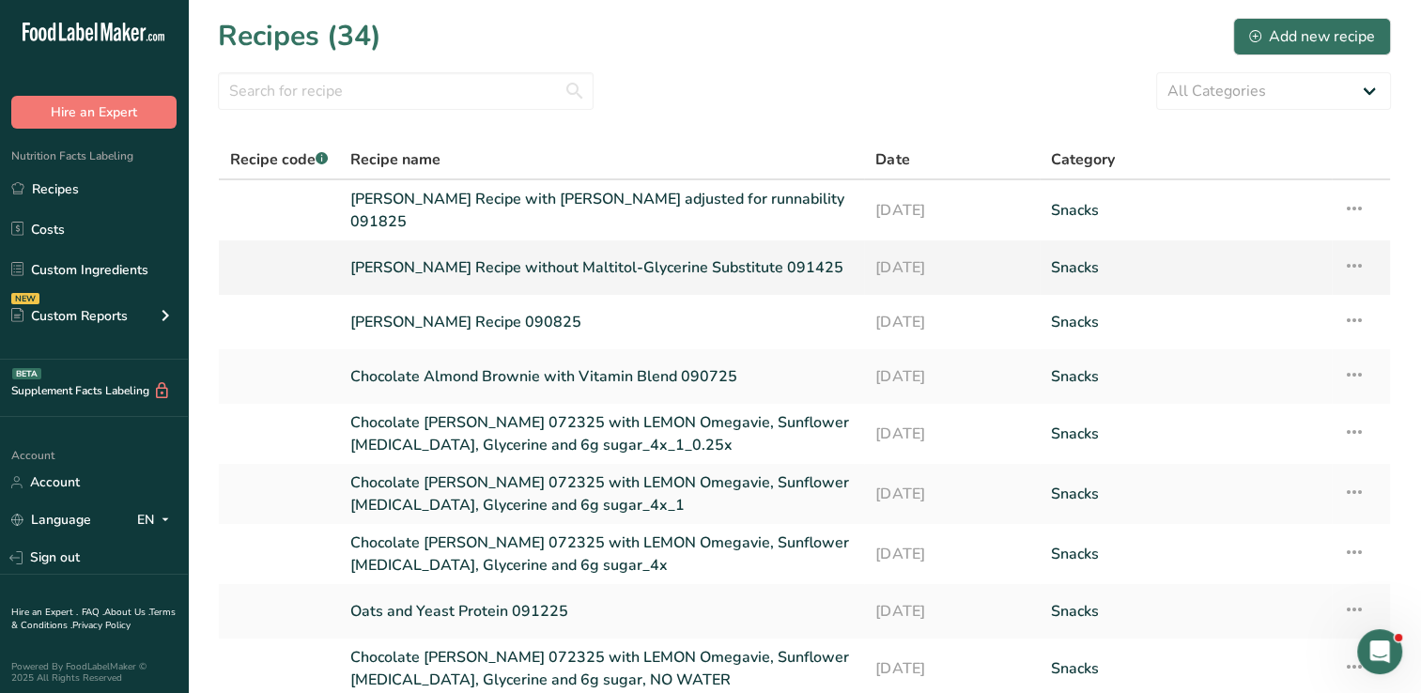
click at [488, 264] on link "Thomas Recipe without Maltitol-Glycerine Substitute 091425" at bounding box center [601, 267] width 503 height 39
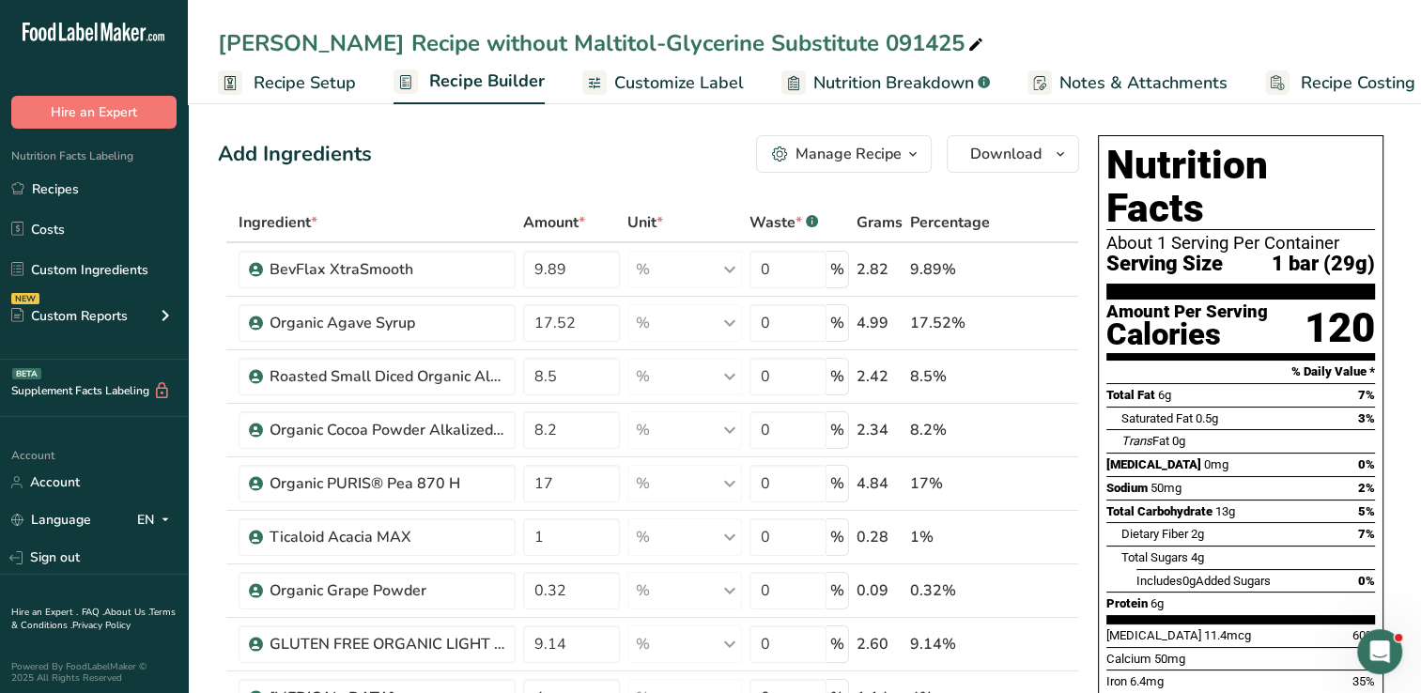
click at [948, 87] on span "Nutrition Breakdown" at bounding box center [893, 82] width 161 height 25
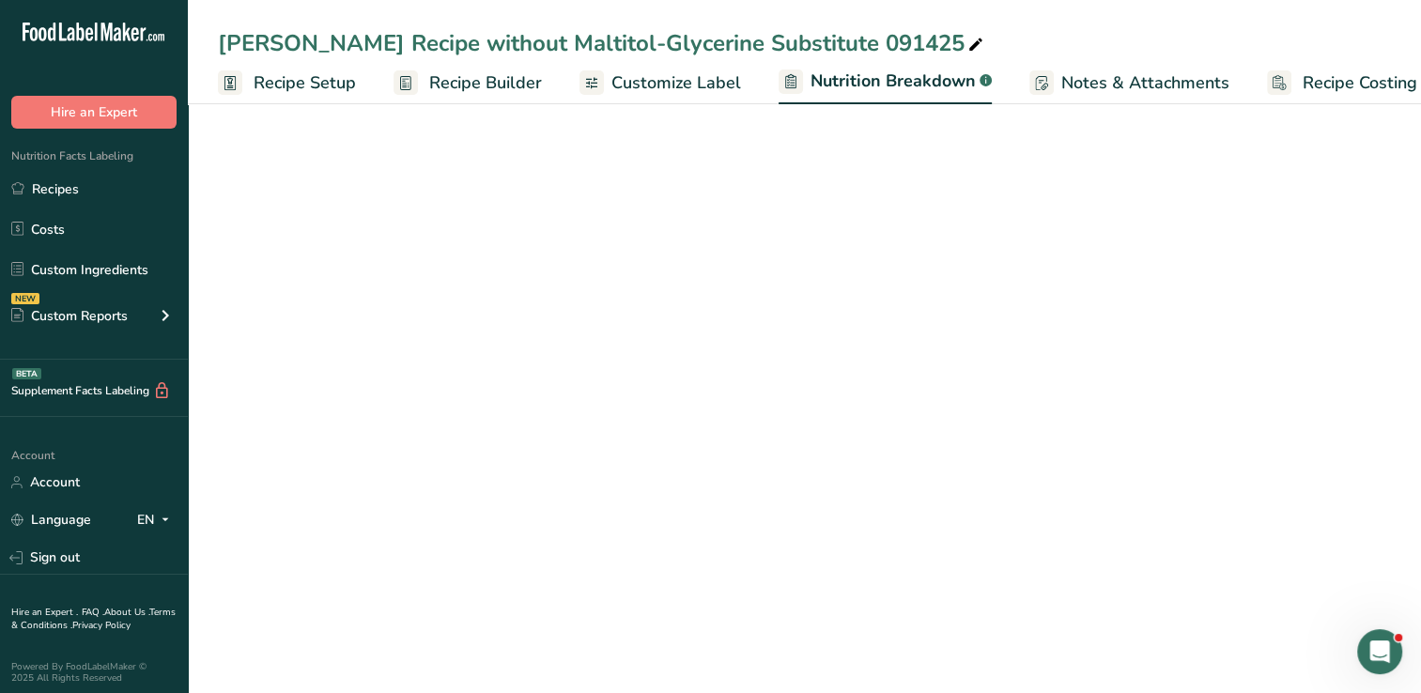
scroll to position [0, 25]
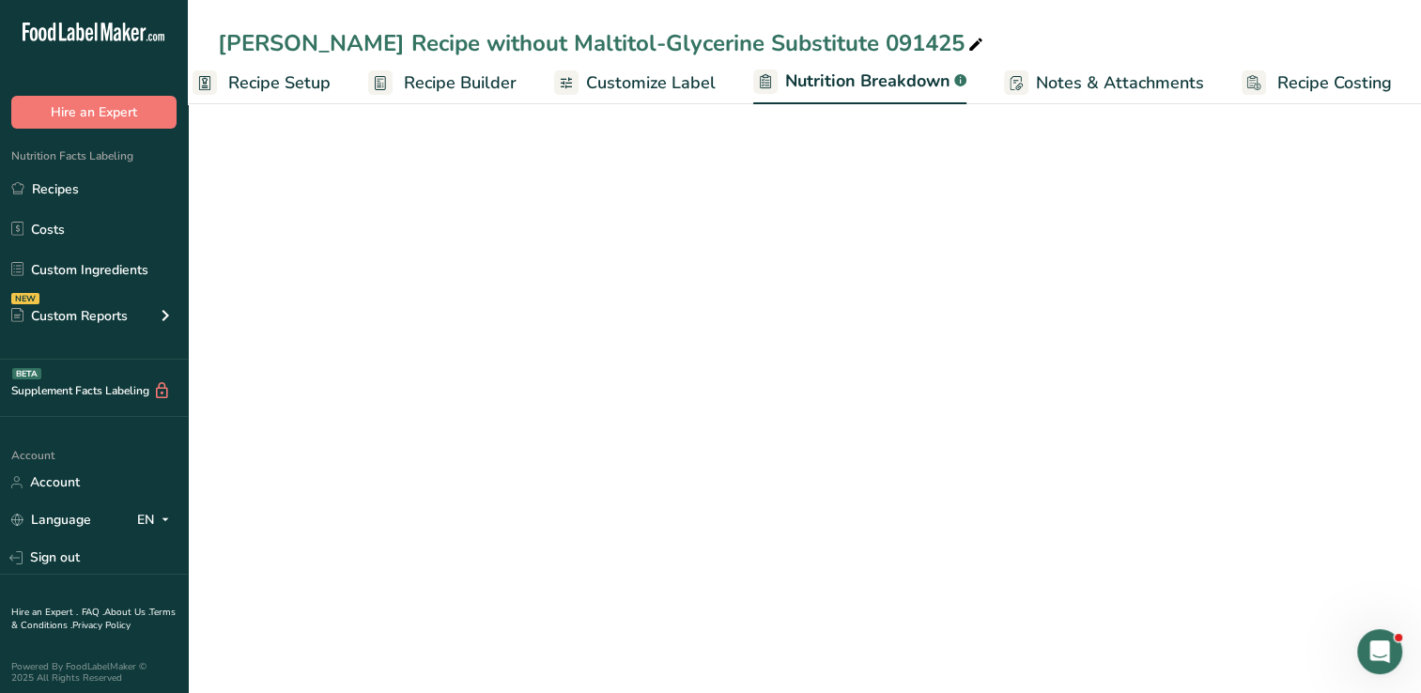
select select "Calories"
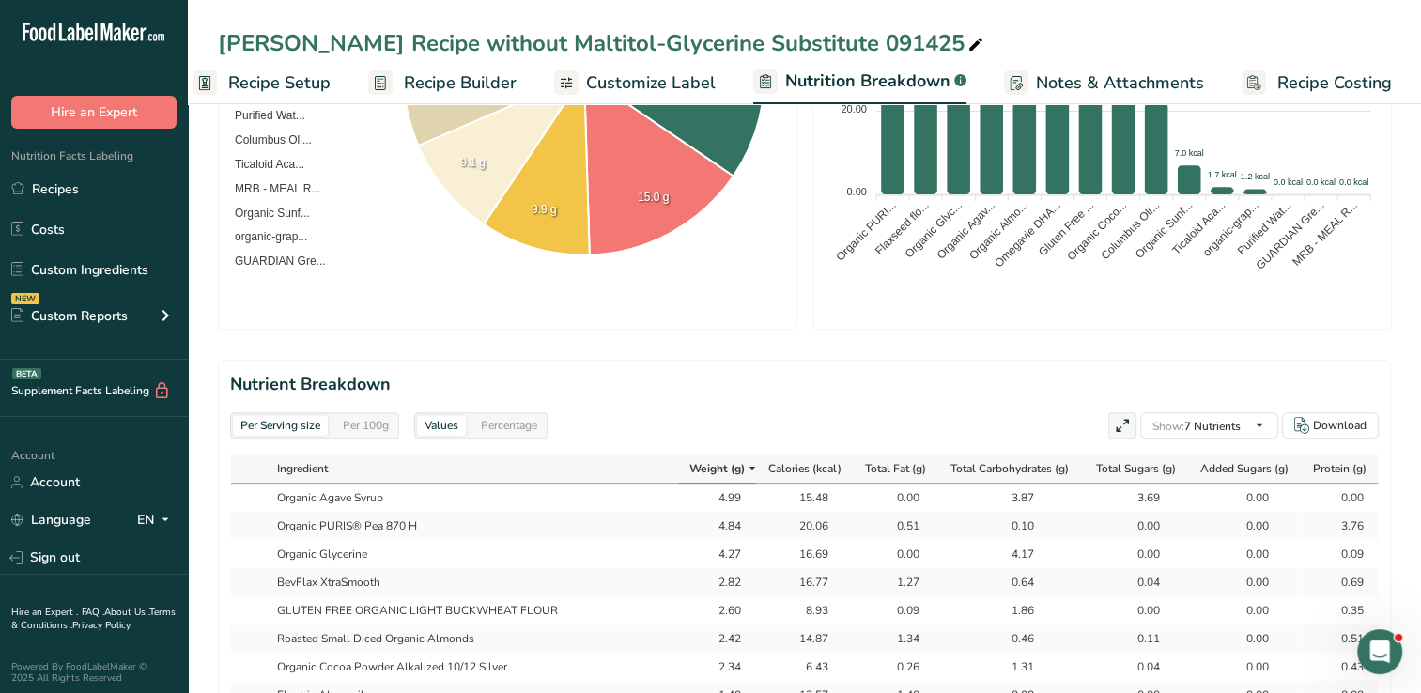
scroll to position [0, 0]
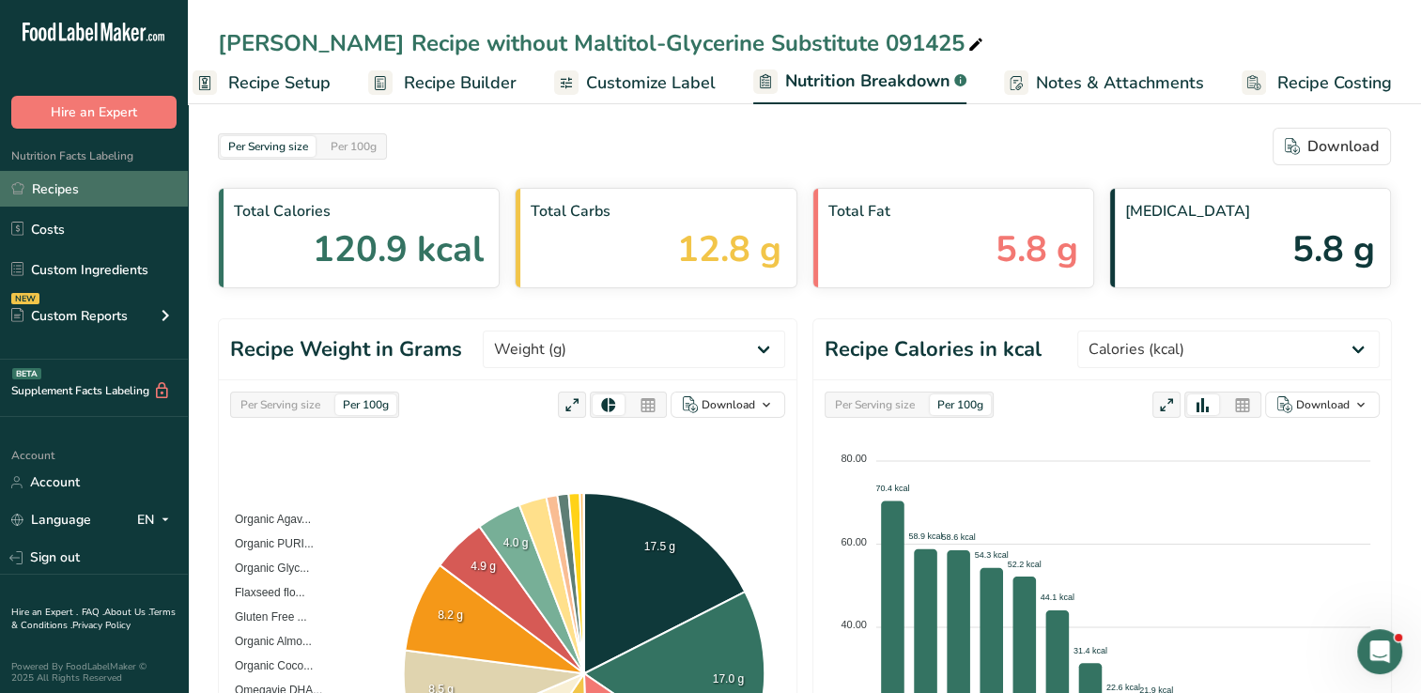
click at [51, 196] on link "Recipes" at bounding box center [94, 189] width 188 height 36
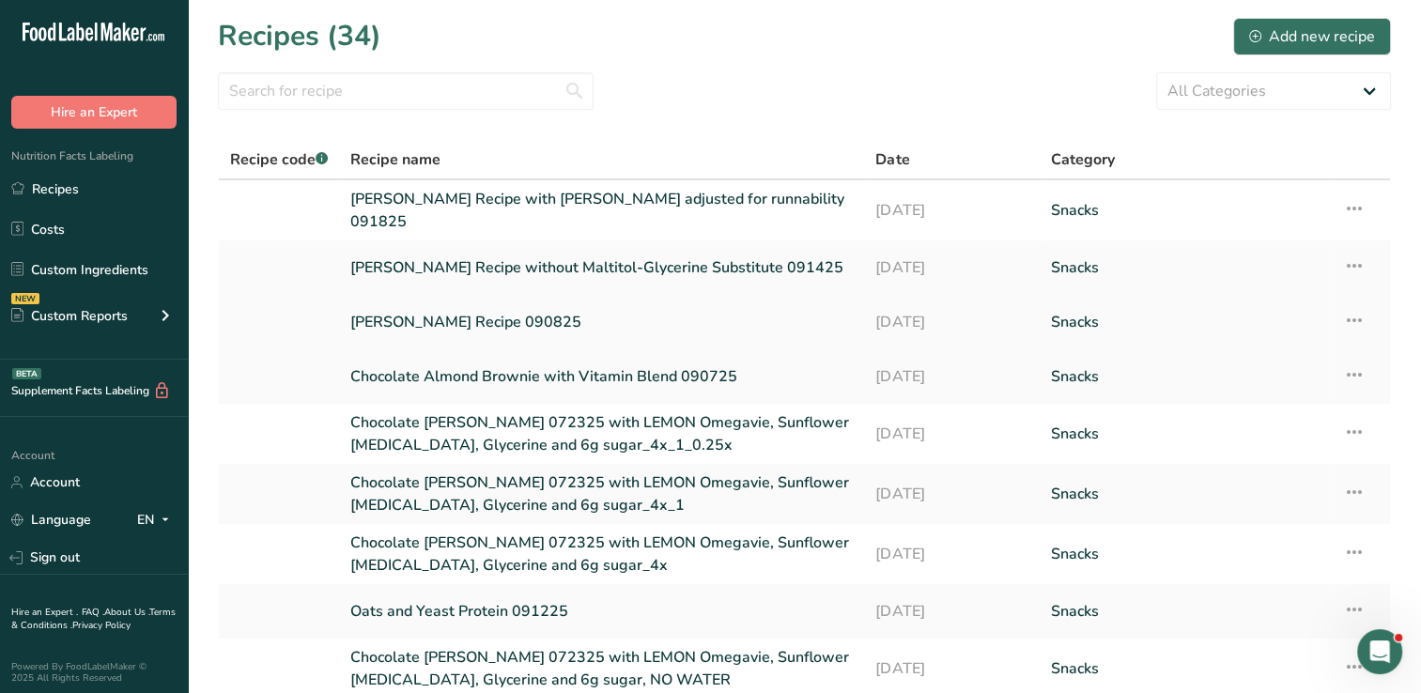
click at [459, 317] on link "Thomas Recipe 090825" at bounding box center [601, 321] width 503 height 39
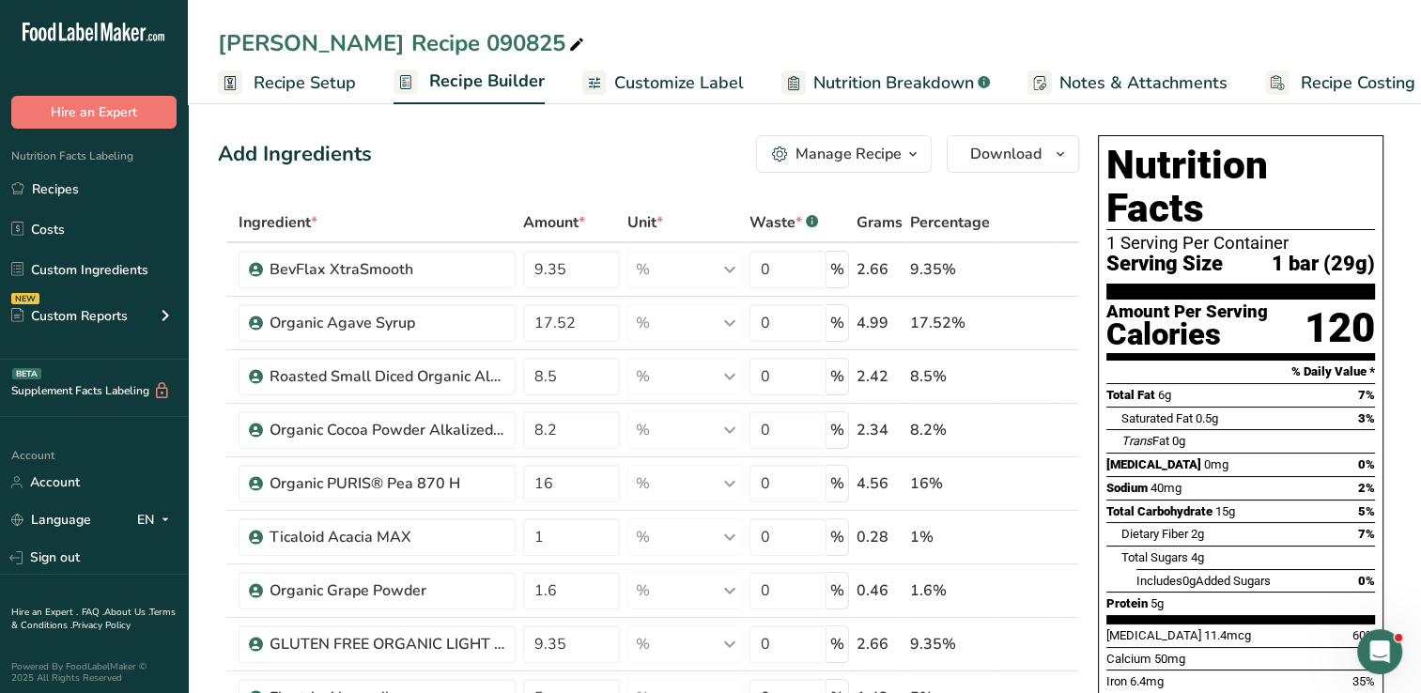
click at [814, 88] on span "Nutrition Breakdown" at bounding box center [893, 82] width 161 height 25
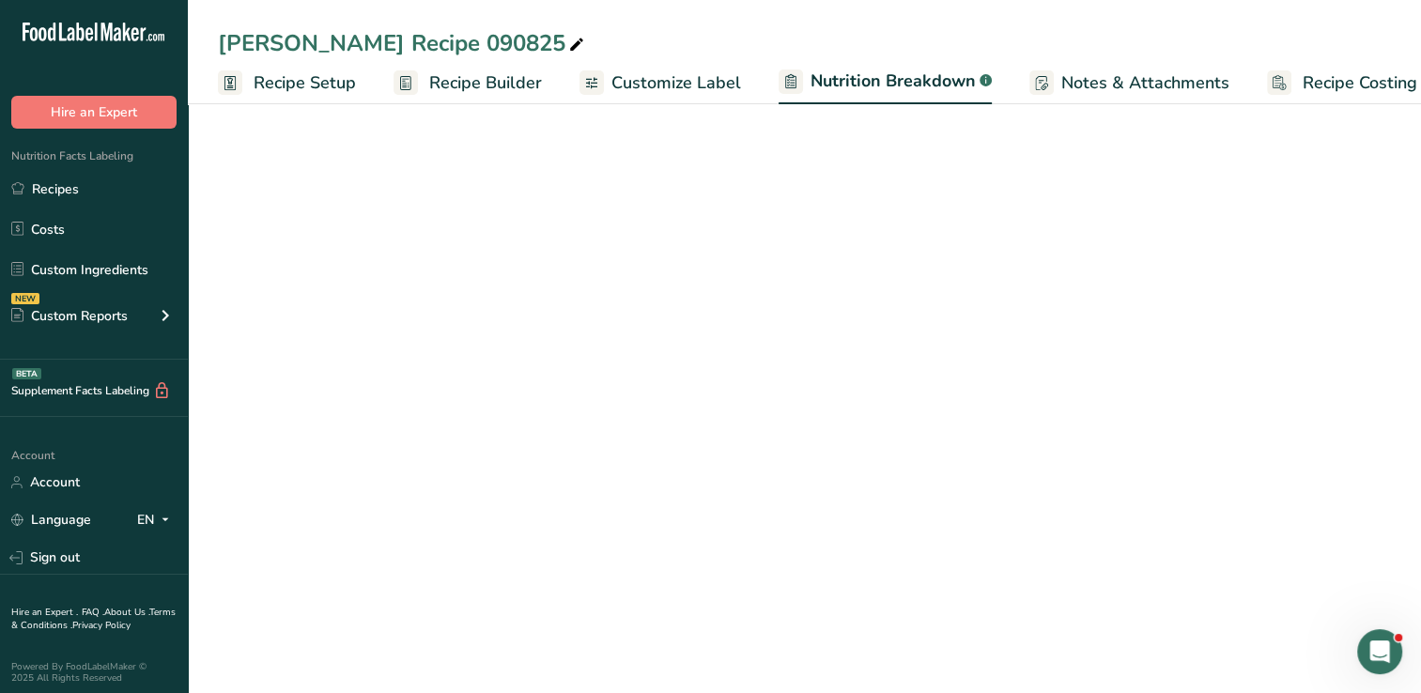
scroll to position [0, 25]
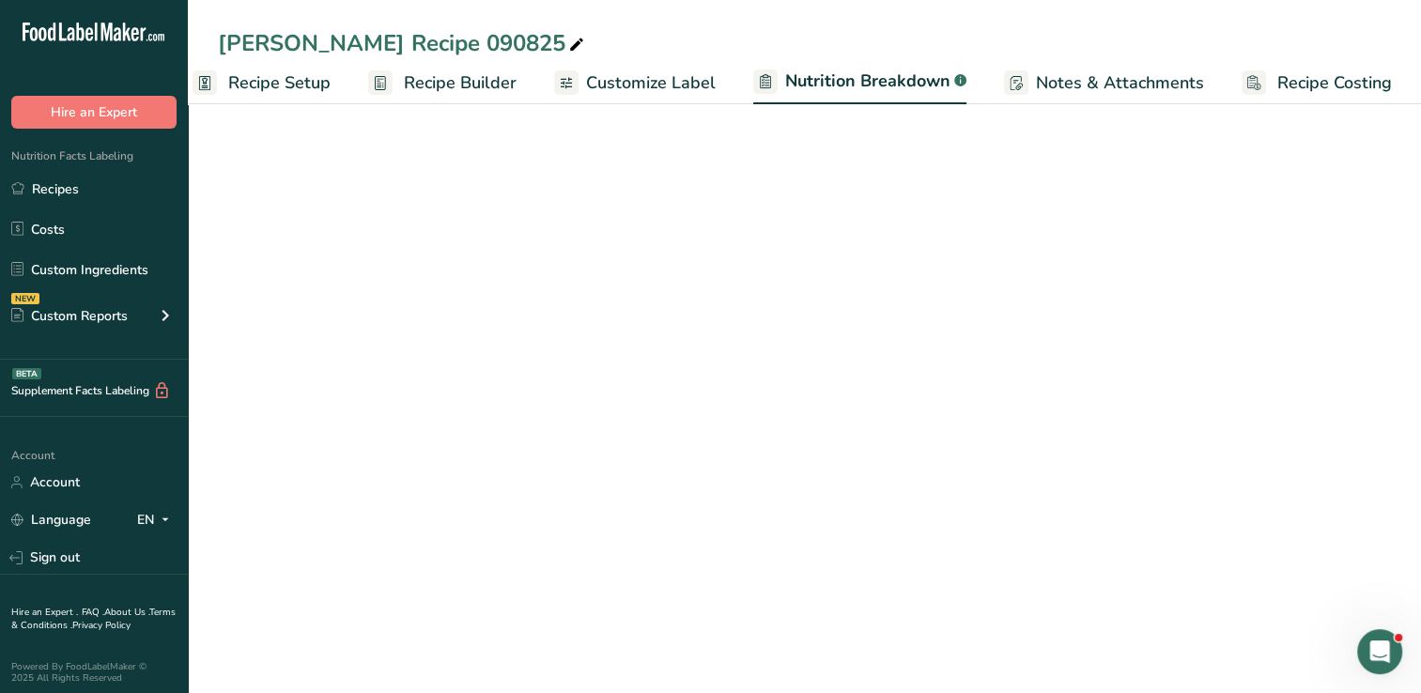
select select "Calories"
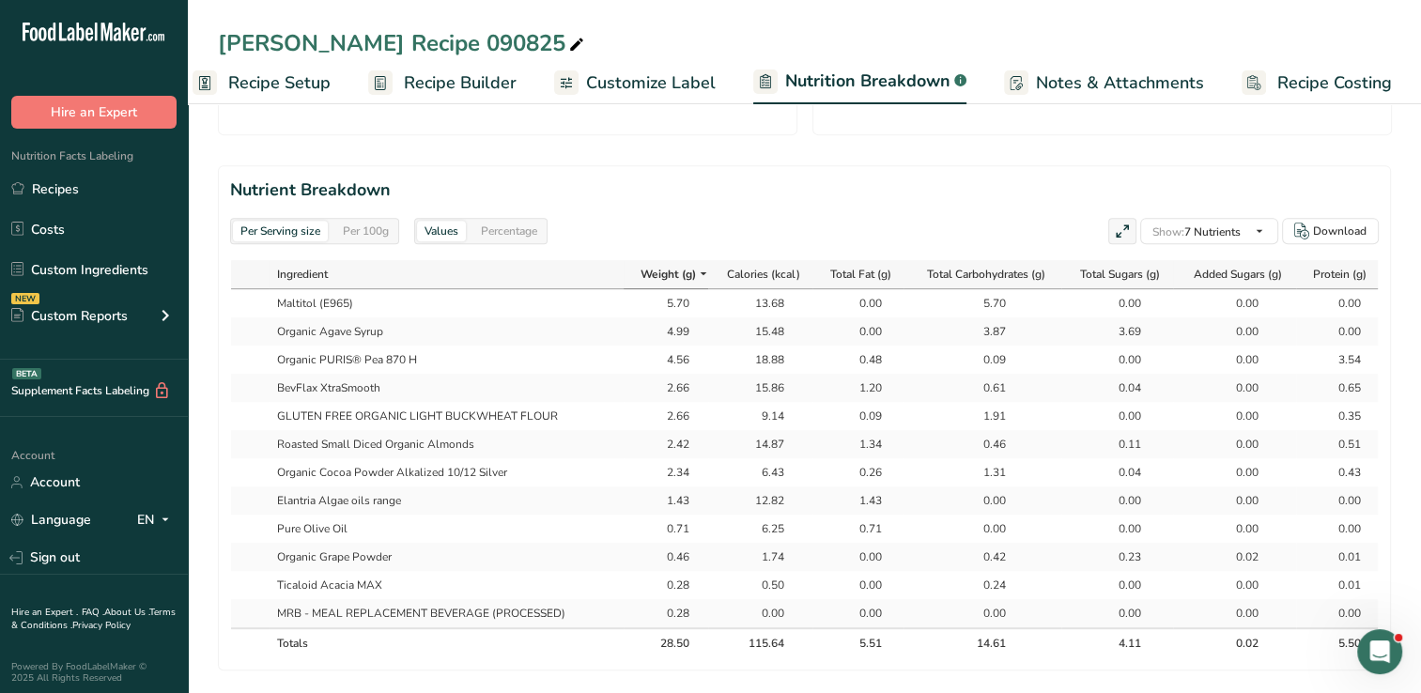
scroll to position [797, 0]
click at [88, 199] on link "Recipes" at bounding box center [94, 189] width 188 height 36
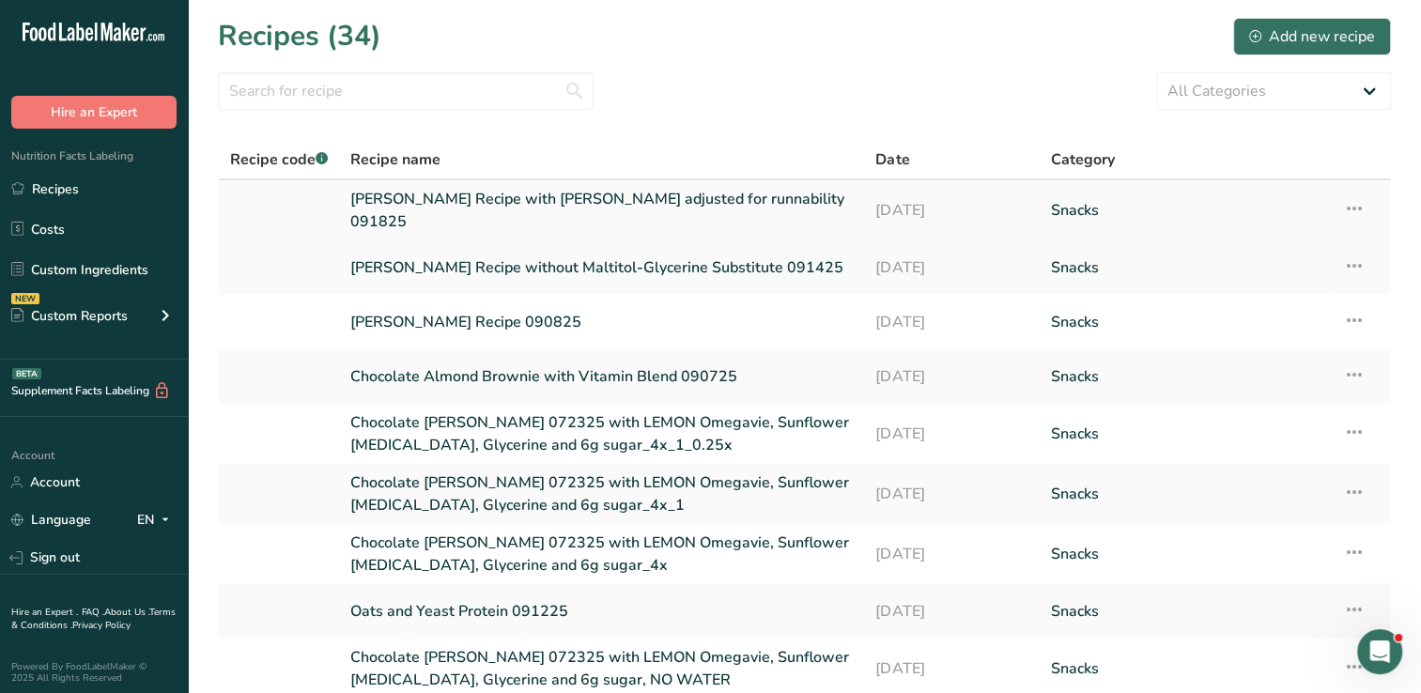
click at [582, 205] on link "Thomas Recipe with glycerine adjusted for runnability 091825" at bounding box center [601, 210] width 503 height 45
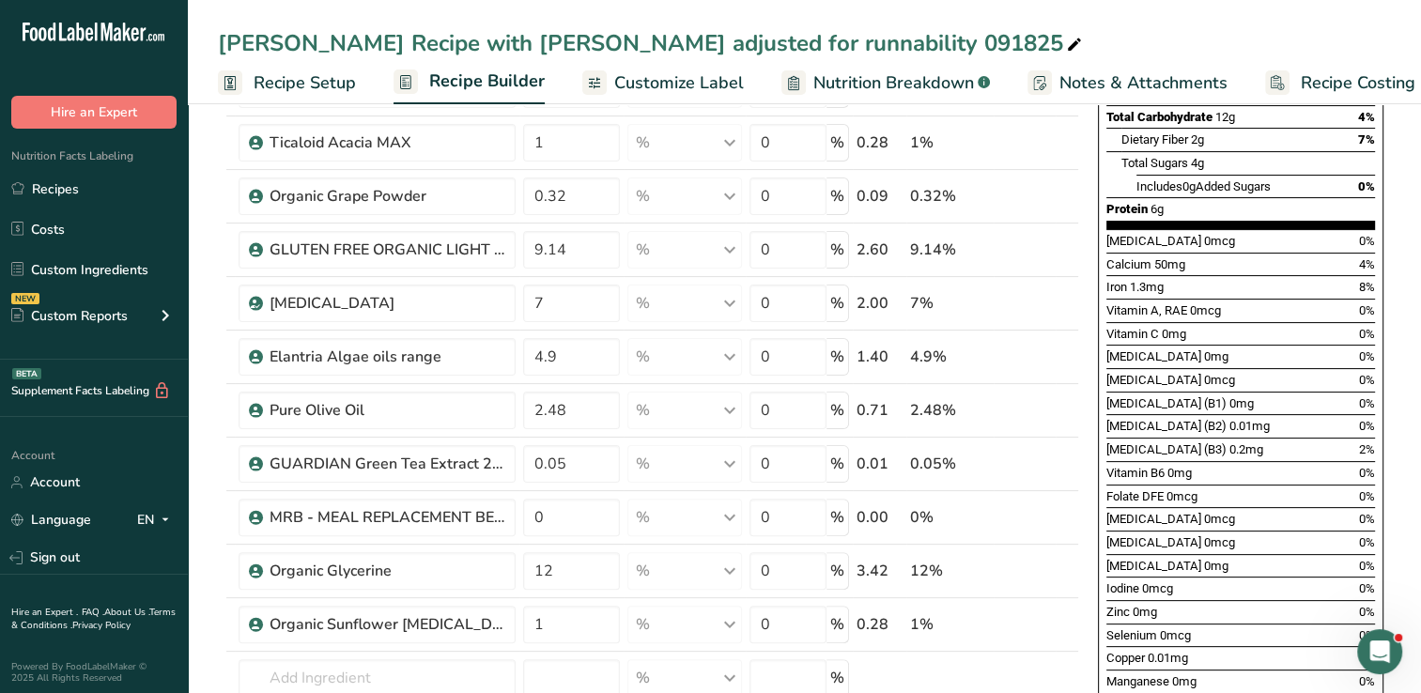
scroll to position [396, 0]
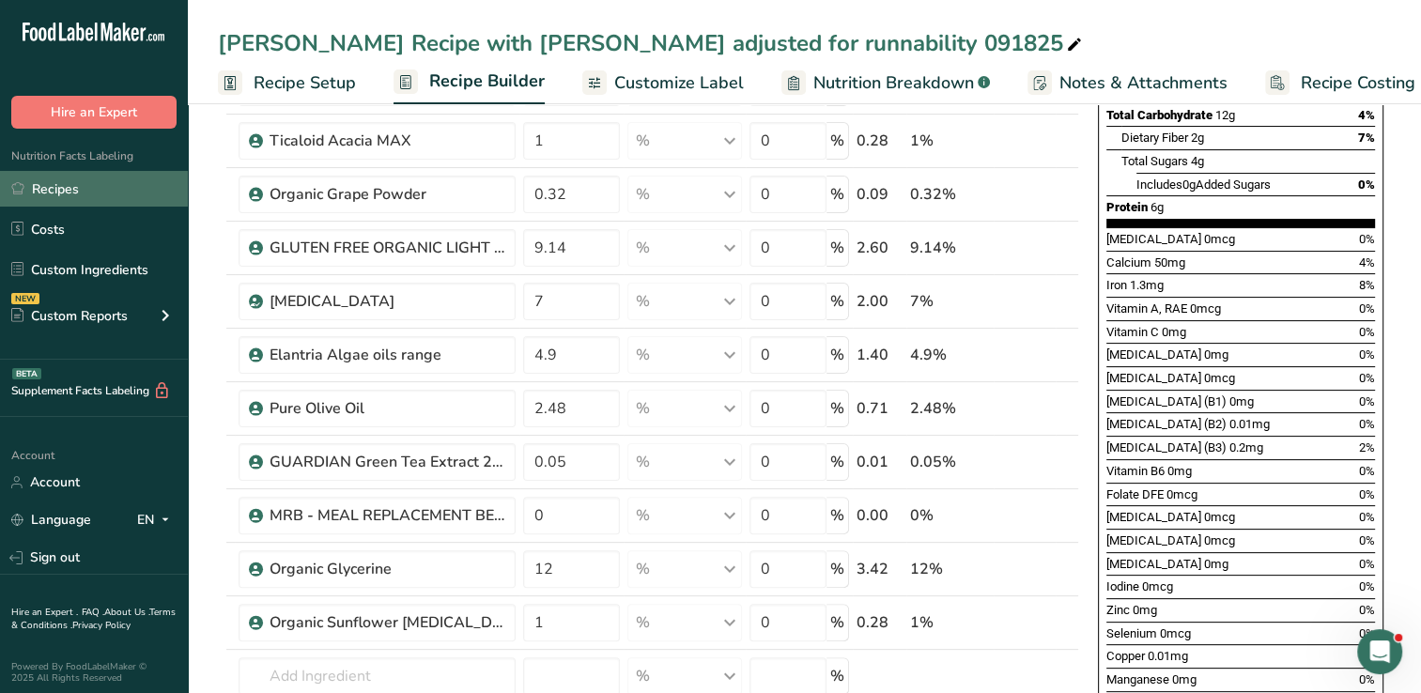
click at [63, 192] on link "Recipes" at bounding box center [94, 189] width 188 height 36
